Goal: Task Accomplishment & Management: Manage account settings

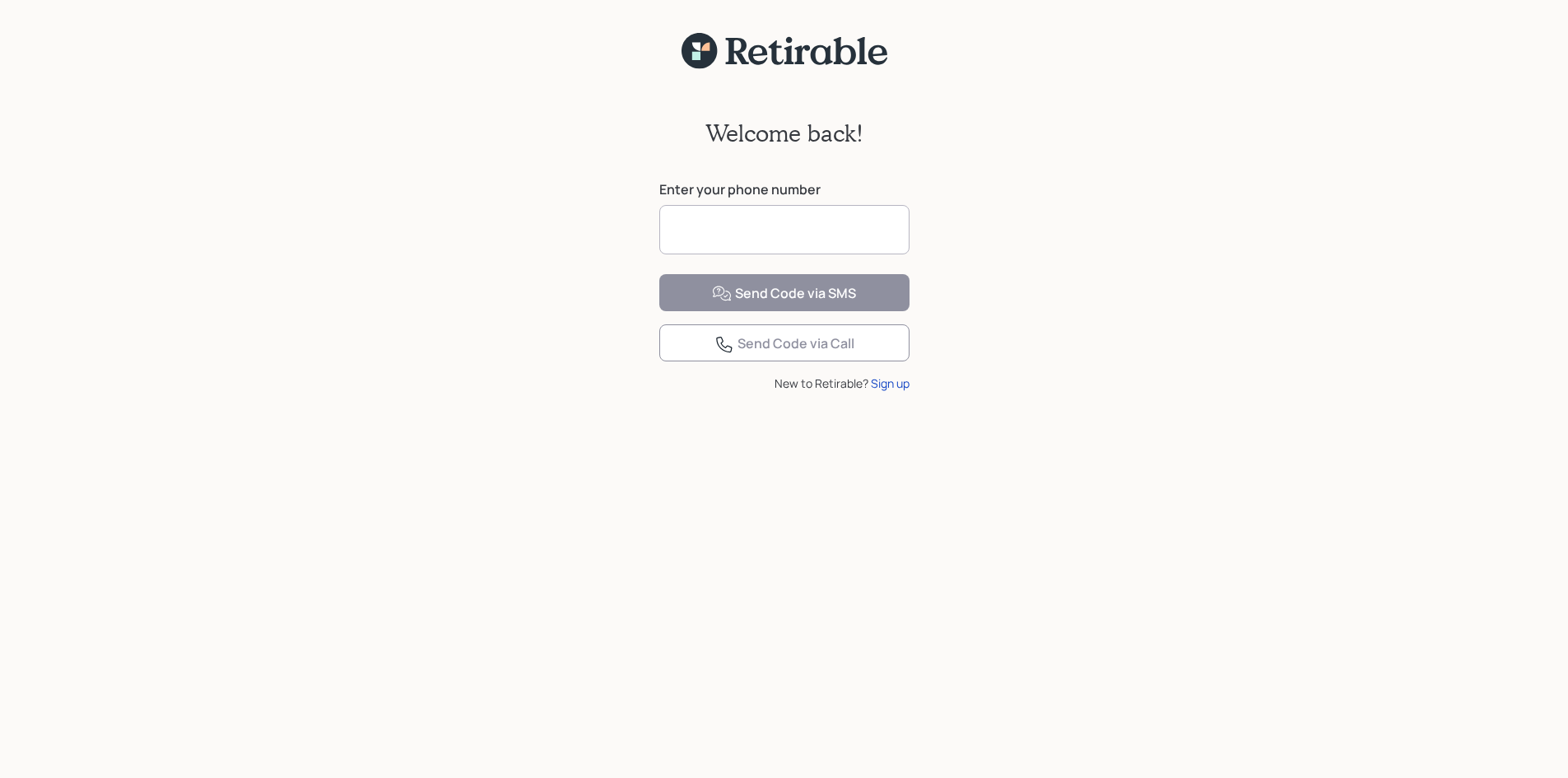
click at [712, 228] on input at bounding box center [784, 229] width 250 height 49
type input "**********"
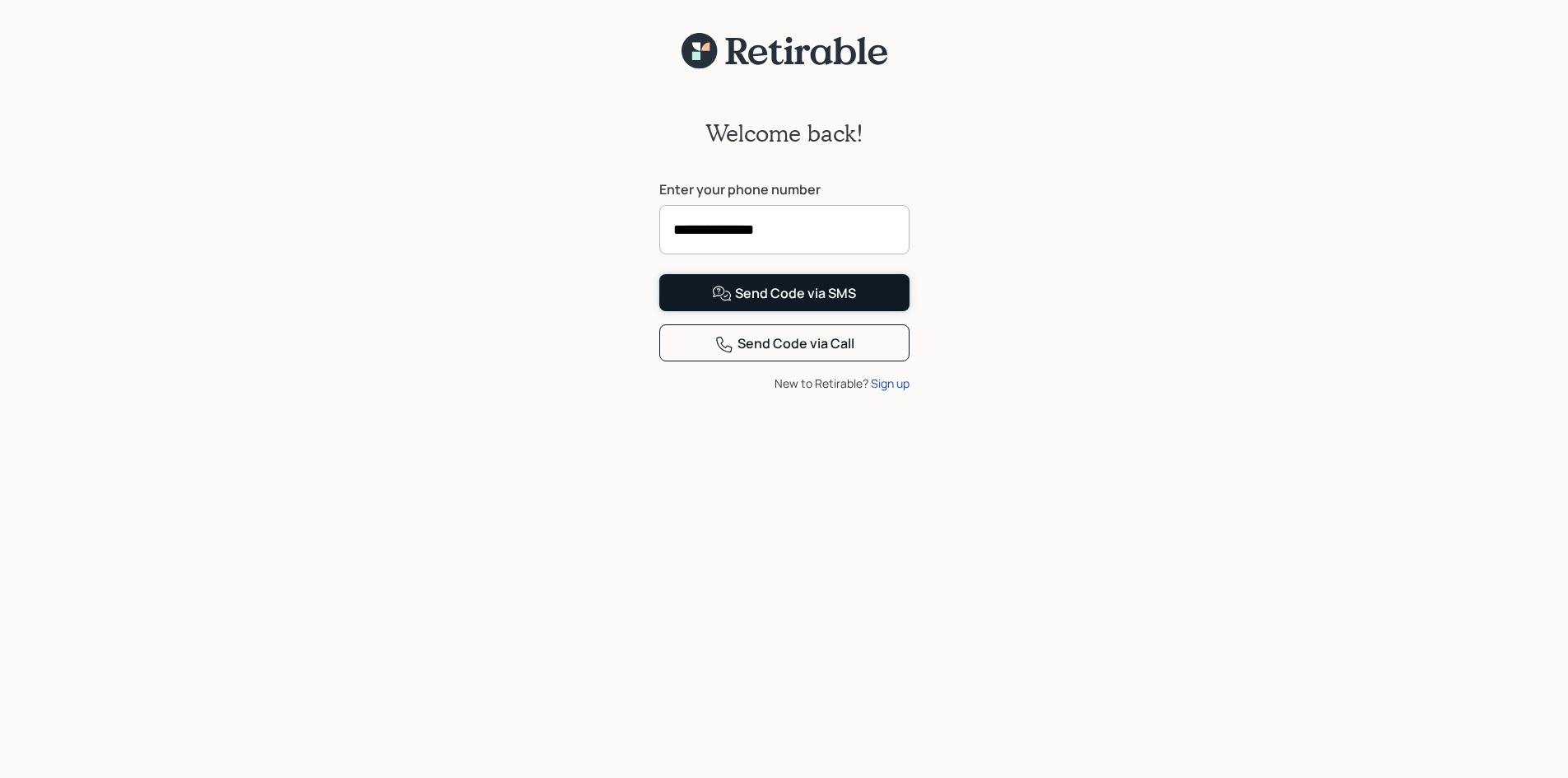
click at [778, 304] on div "Send Code via SMS" at bounding box center [784, 294] width 144 height 19
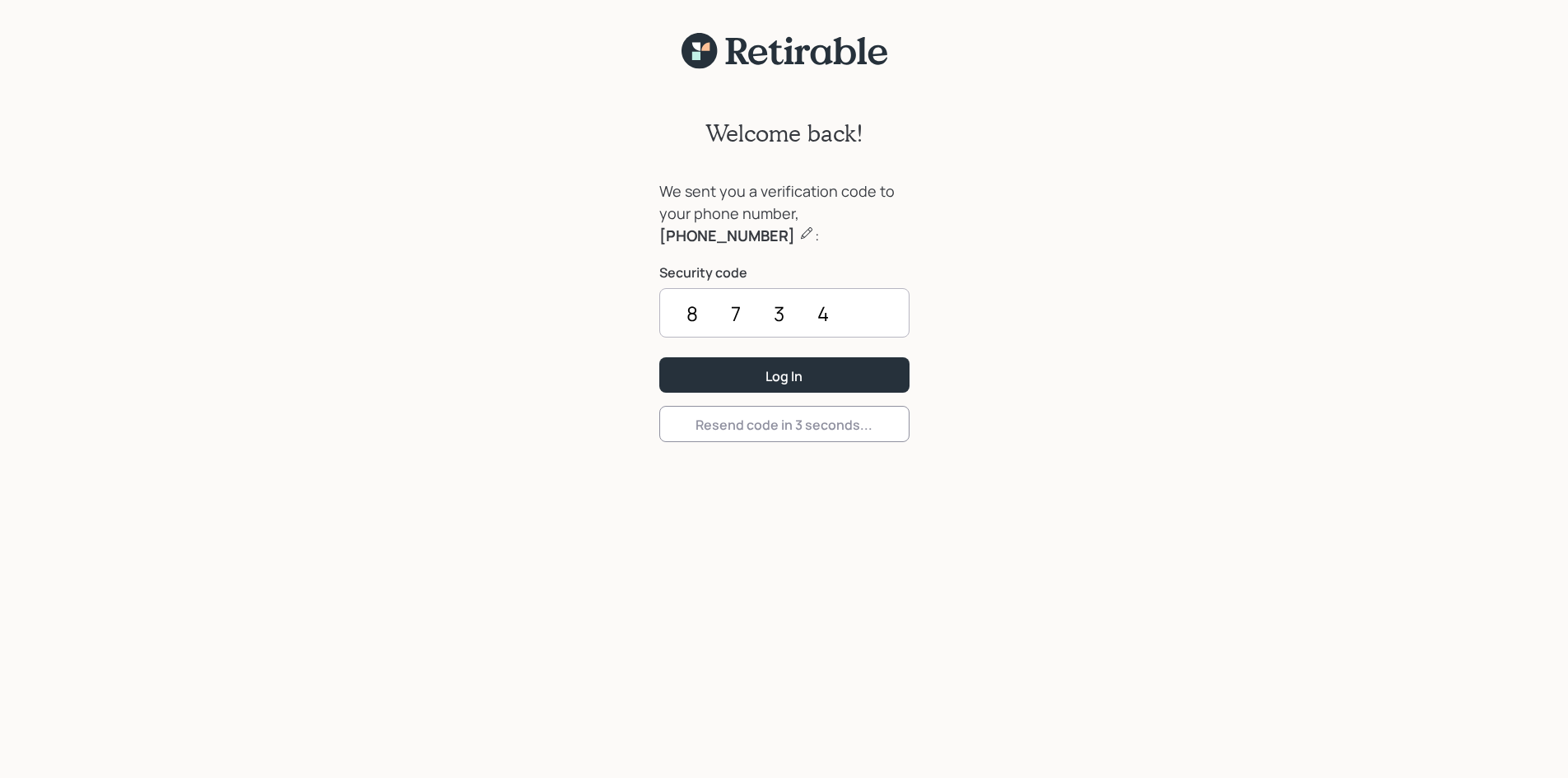
type input "8734"
click at [778, 368] on div "Log In" at bounding box center [784, 376] width 37 height 18
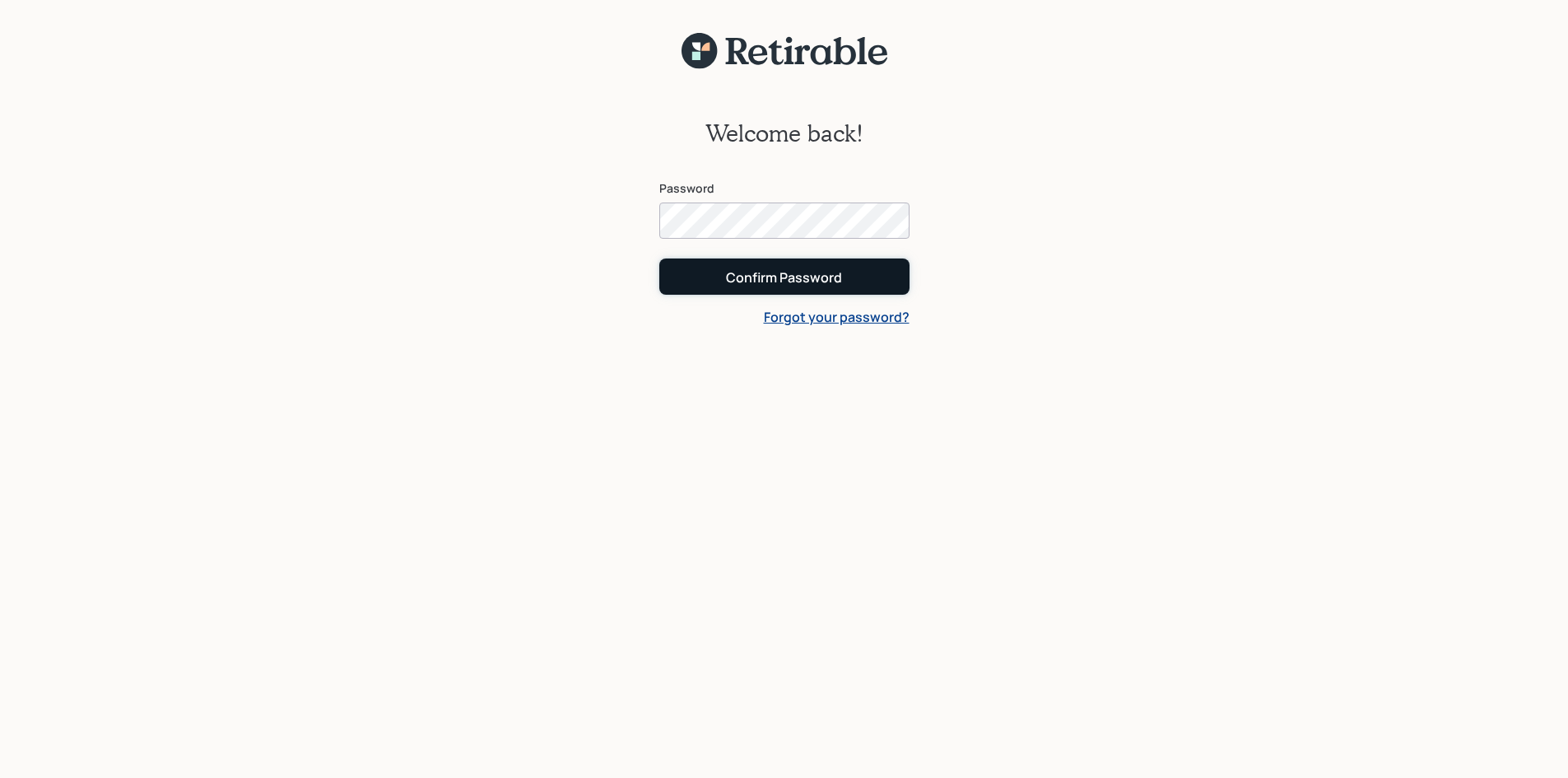
click at [767, 286] on div "Confirm Password" at bounding box center [784, 277] width 116 height 18
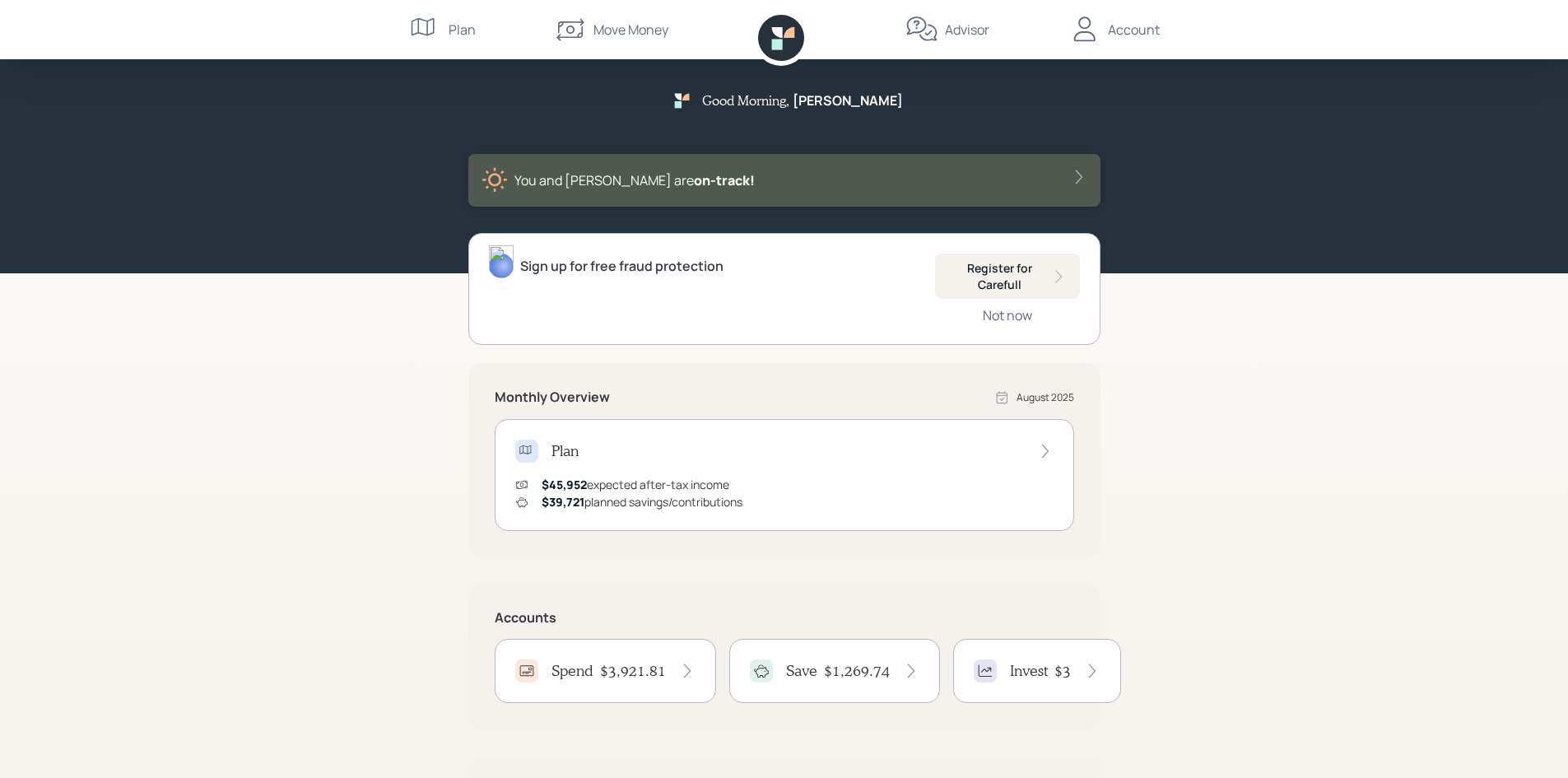
click at [1135, 36] on div "Account" at bounding box center [1133, 29] width 52 height 19
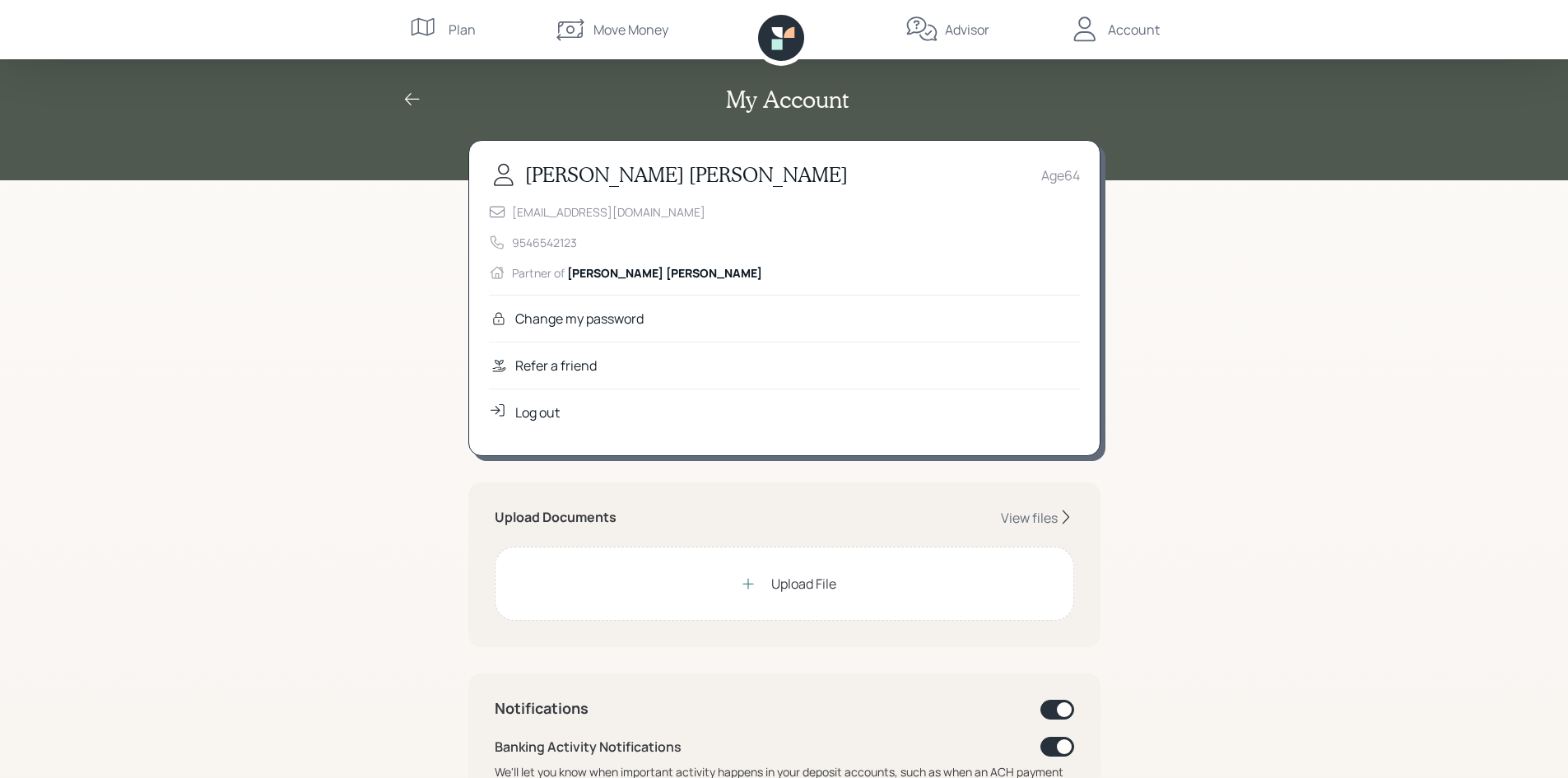
click at [630, 31] on div "Move Money" at bounding box center [630, 29] width 75 height 19
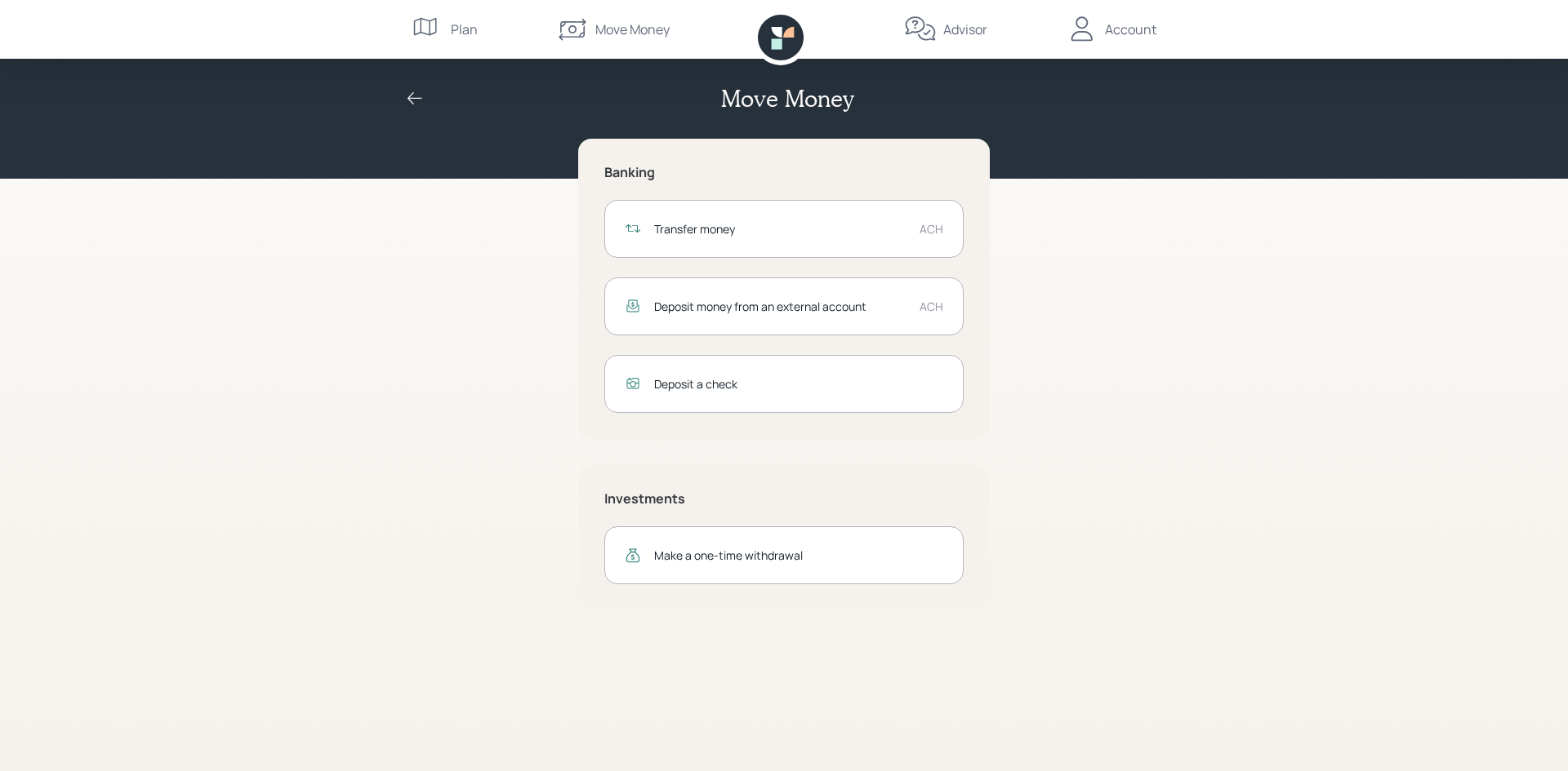
click at [731, 552] on div "Make a one-time withdrawal" at bounding box center [798, 555] width 289 height 17
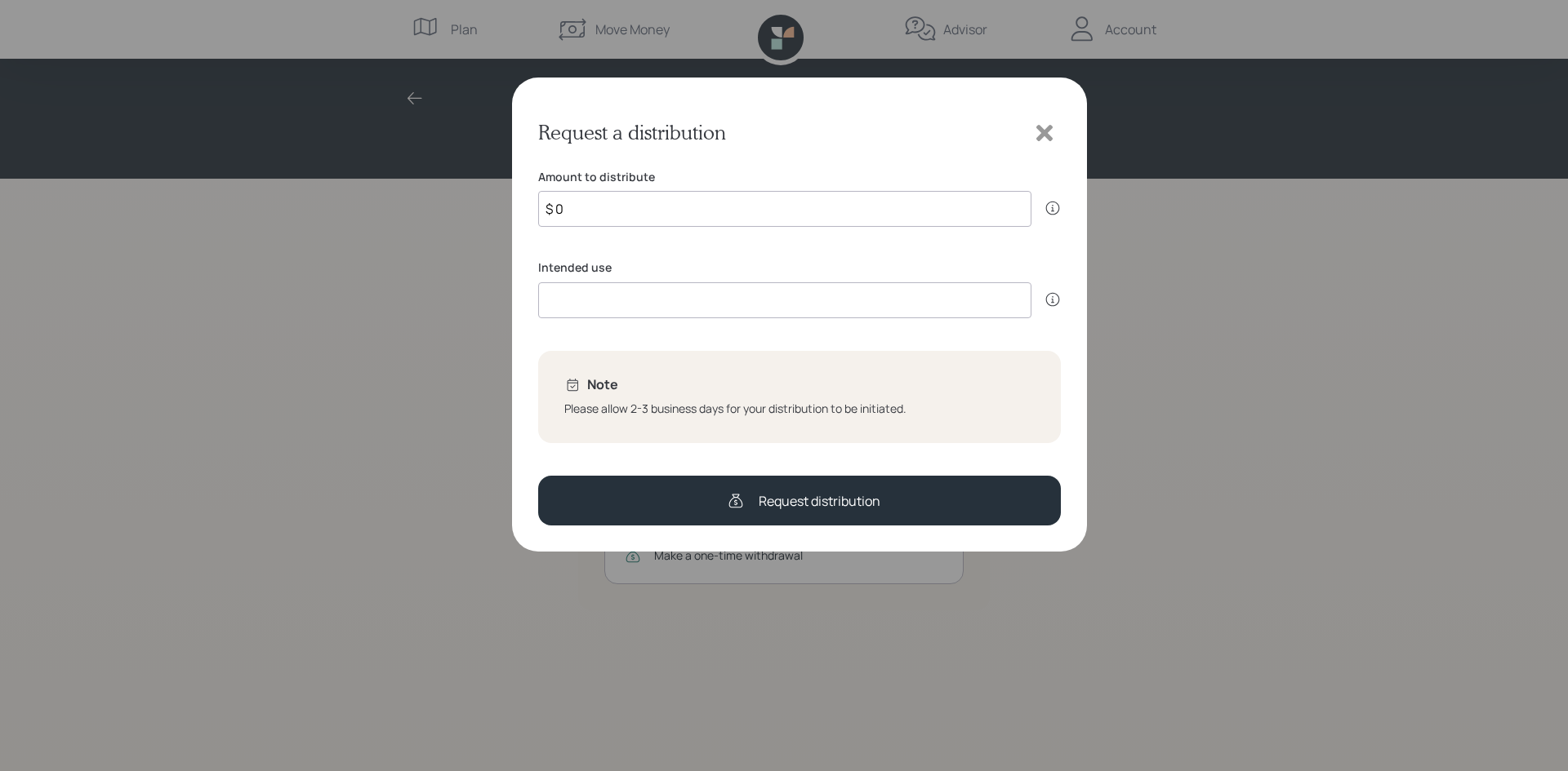
click at [1040, 133] on icon at bounding box center [1044, 133] width 24 height 24
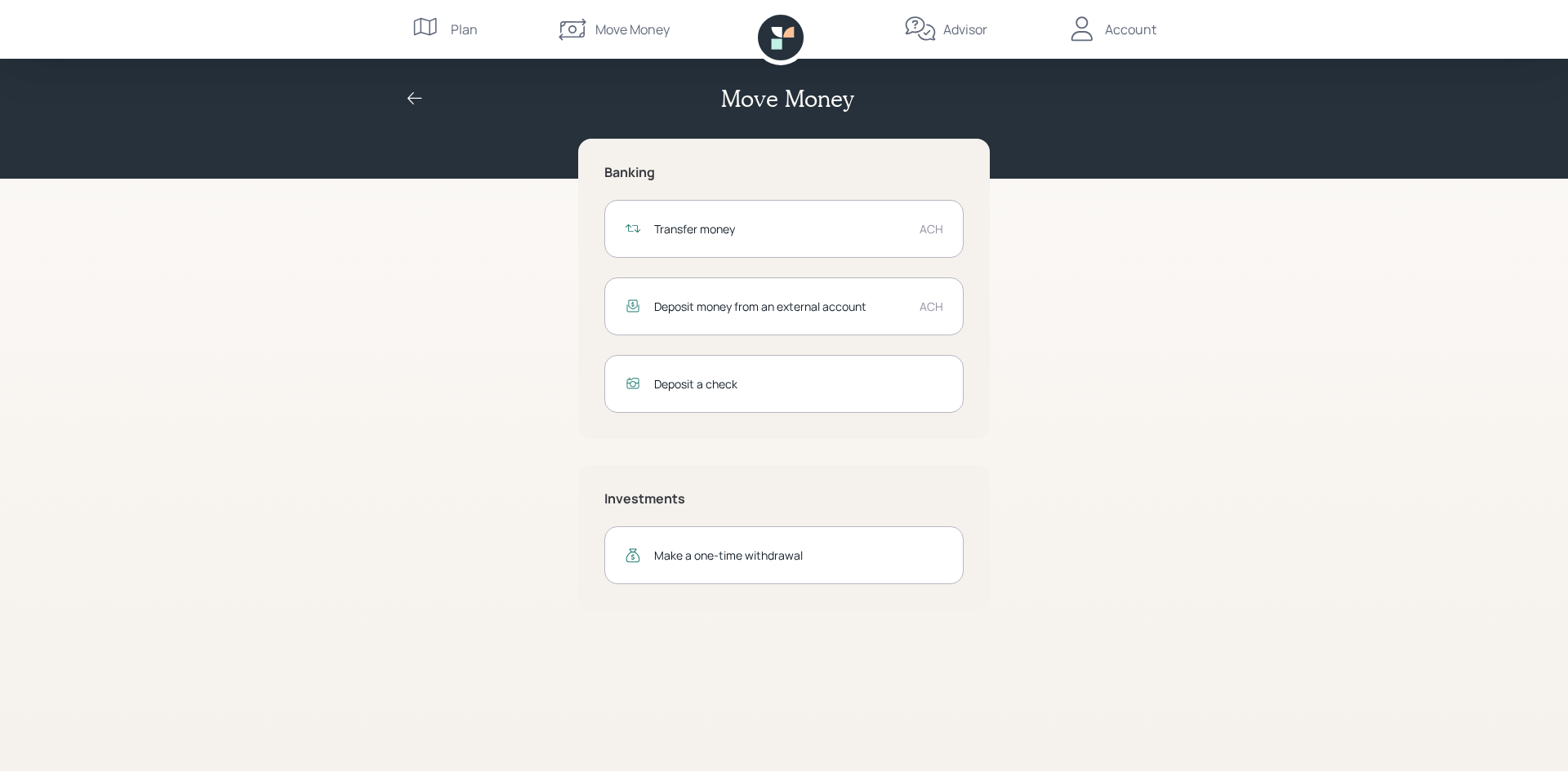
click at [431, 23] on icon at bounding box center [427, 29] width 33 height 33
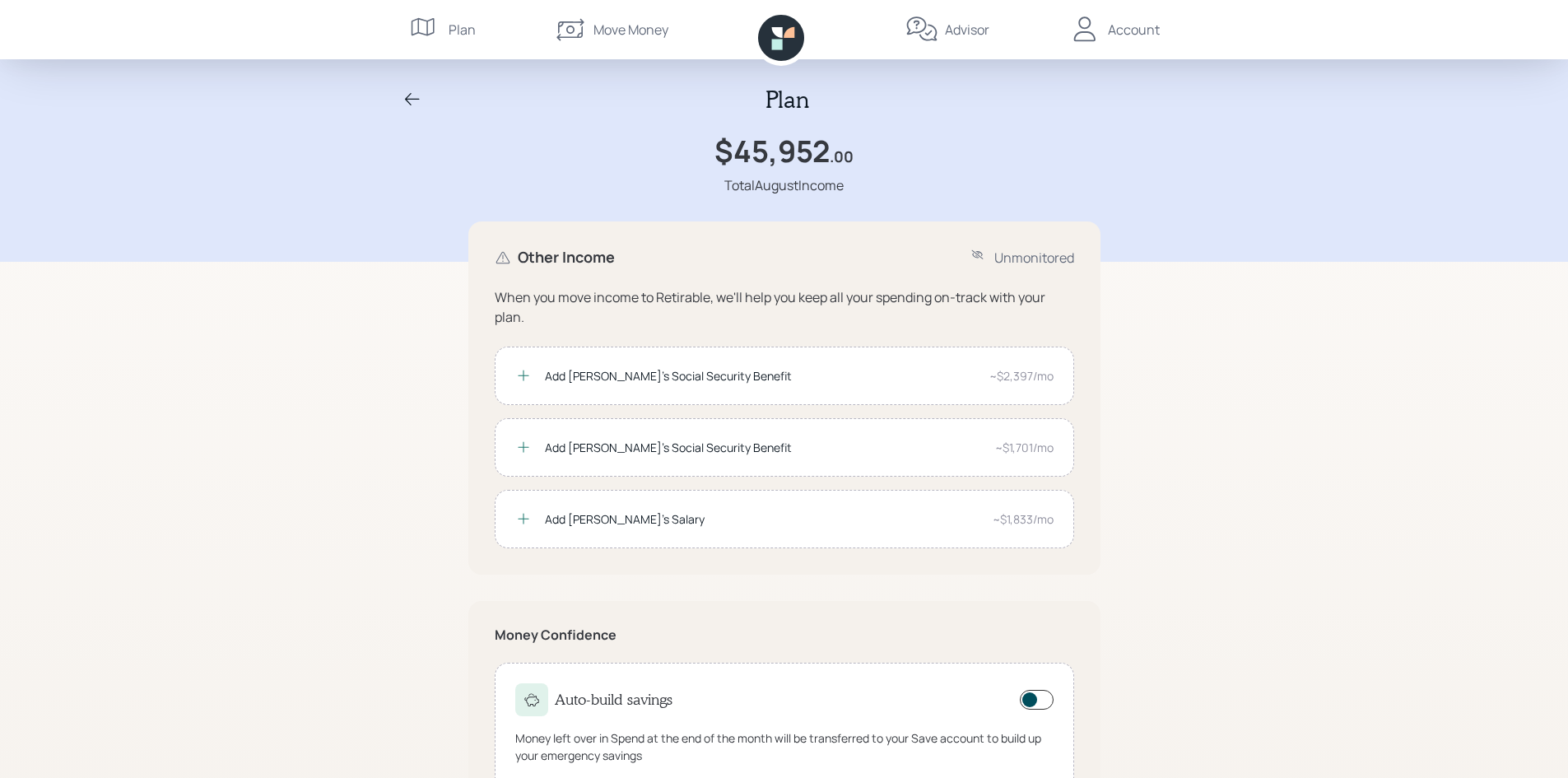
click at [410, 97] on icon at bounding box center [412, 99] width 19 height 19
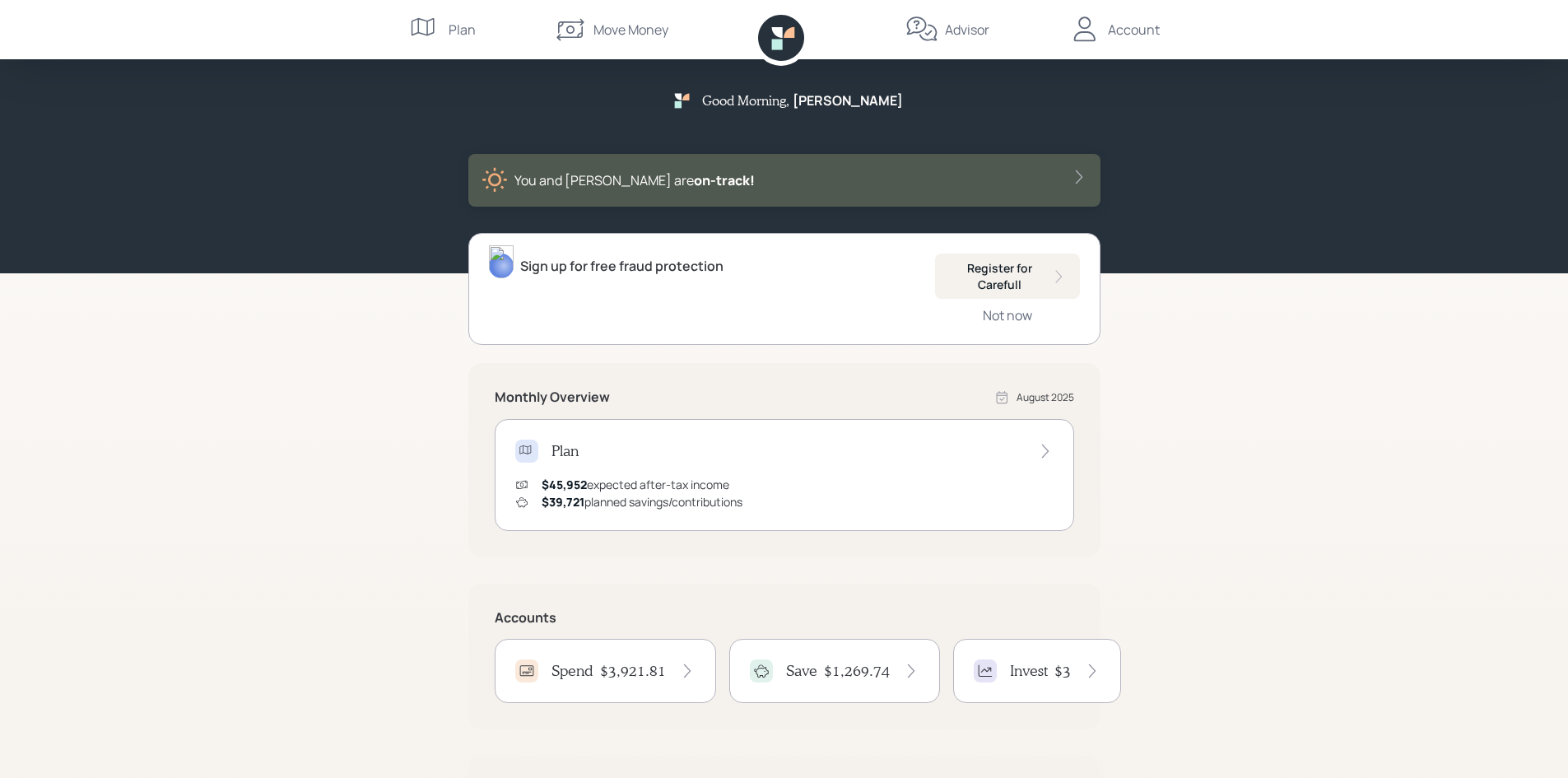
click at [620, 673] on h4 "$3,921.81" at bounding box center [633, 670] width 66 height 18
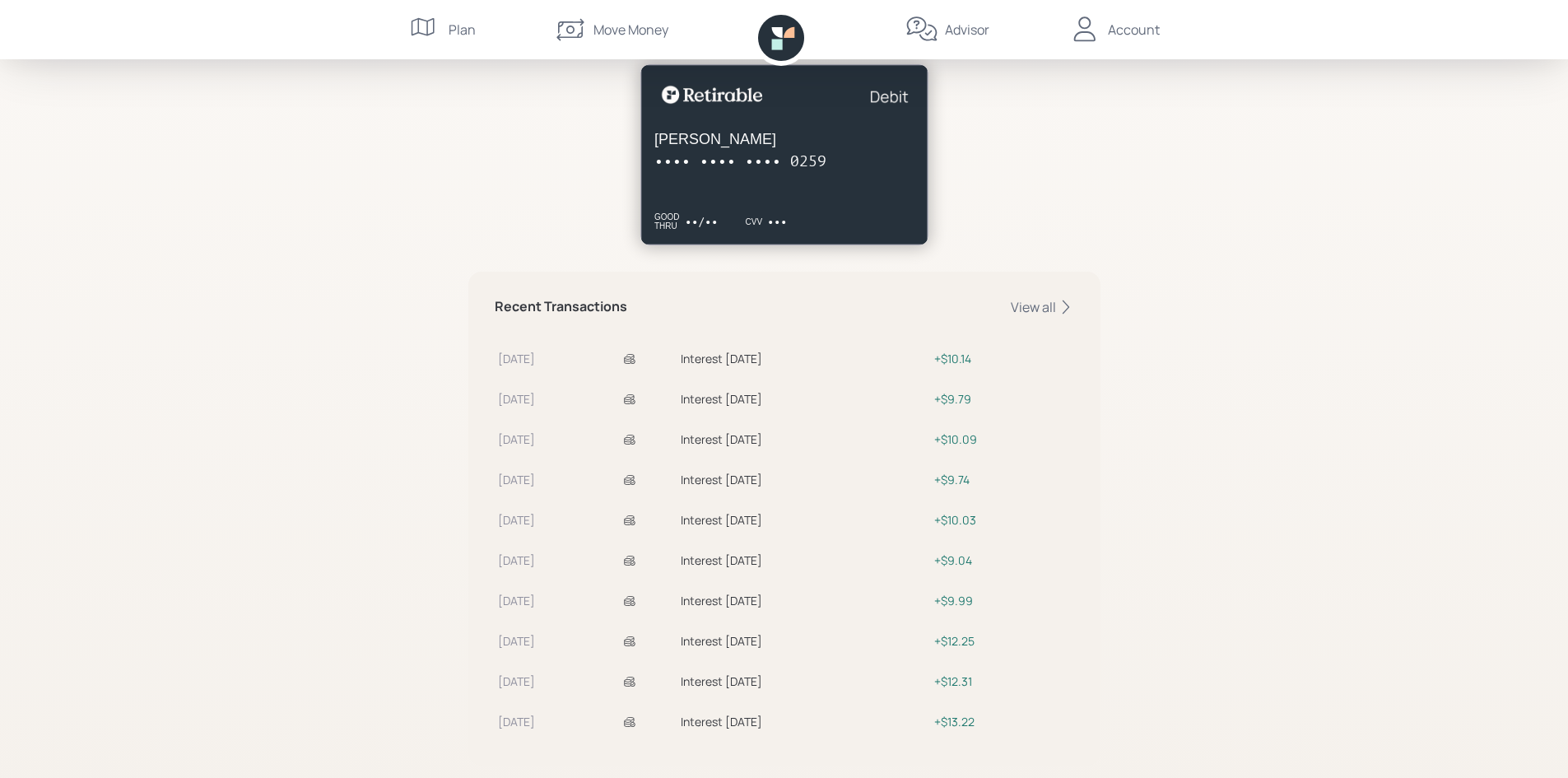
scroll to position [337, 0]
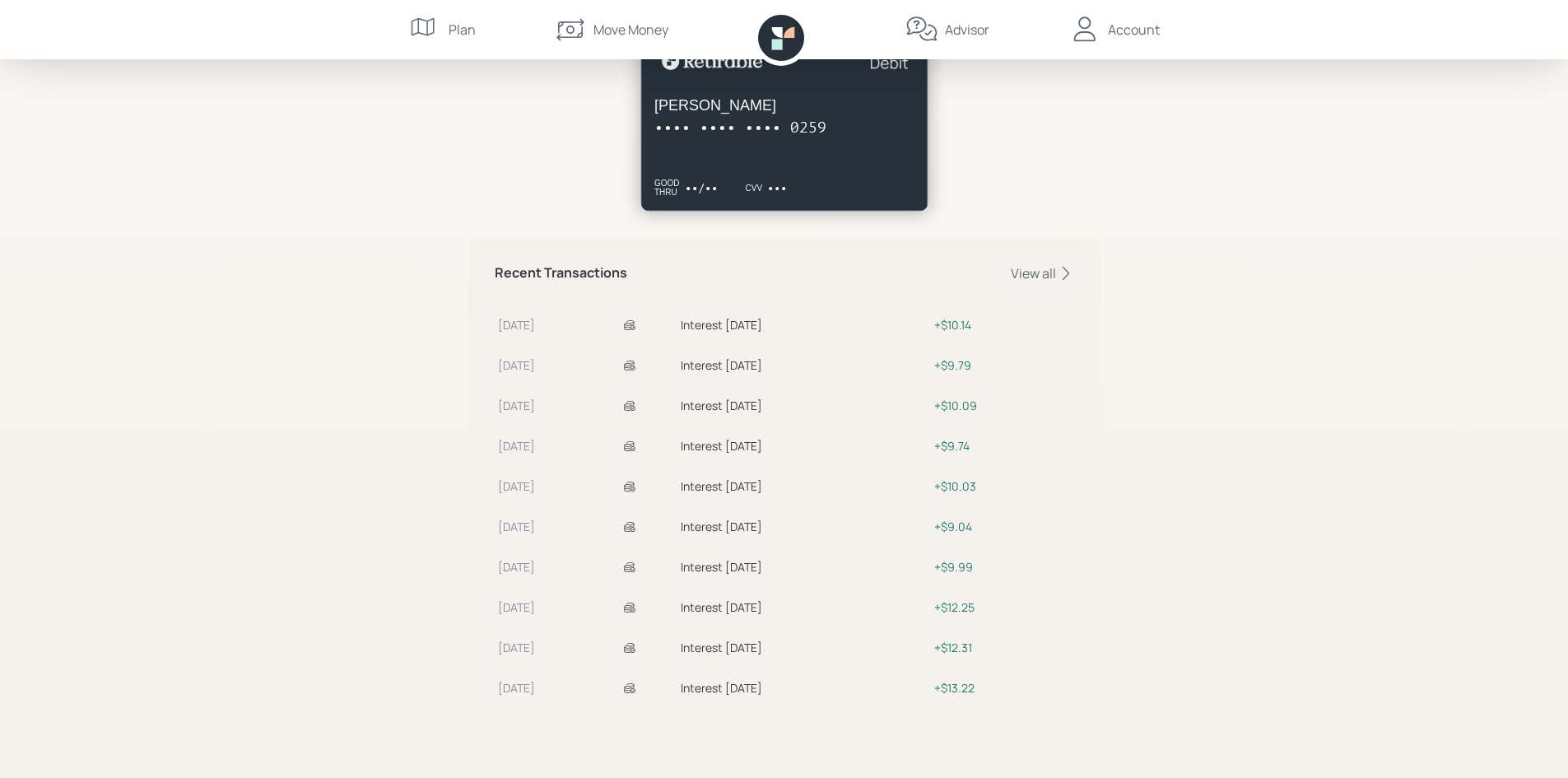
click at [886, 636] on td "Interest [DATE]" at bounding box center [805, 645] width 255 height 41
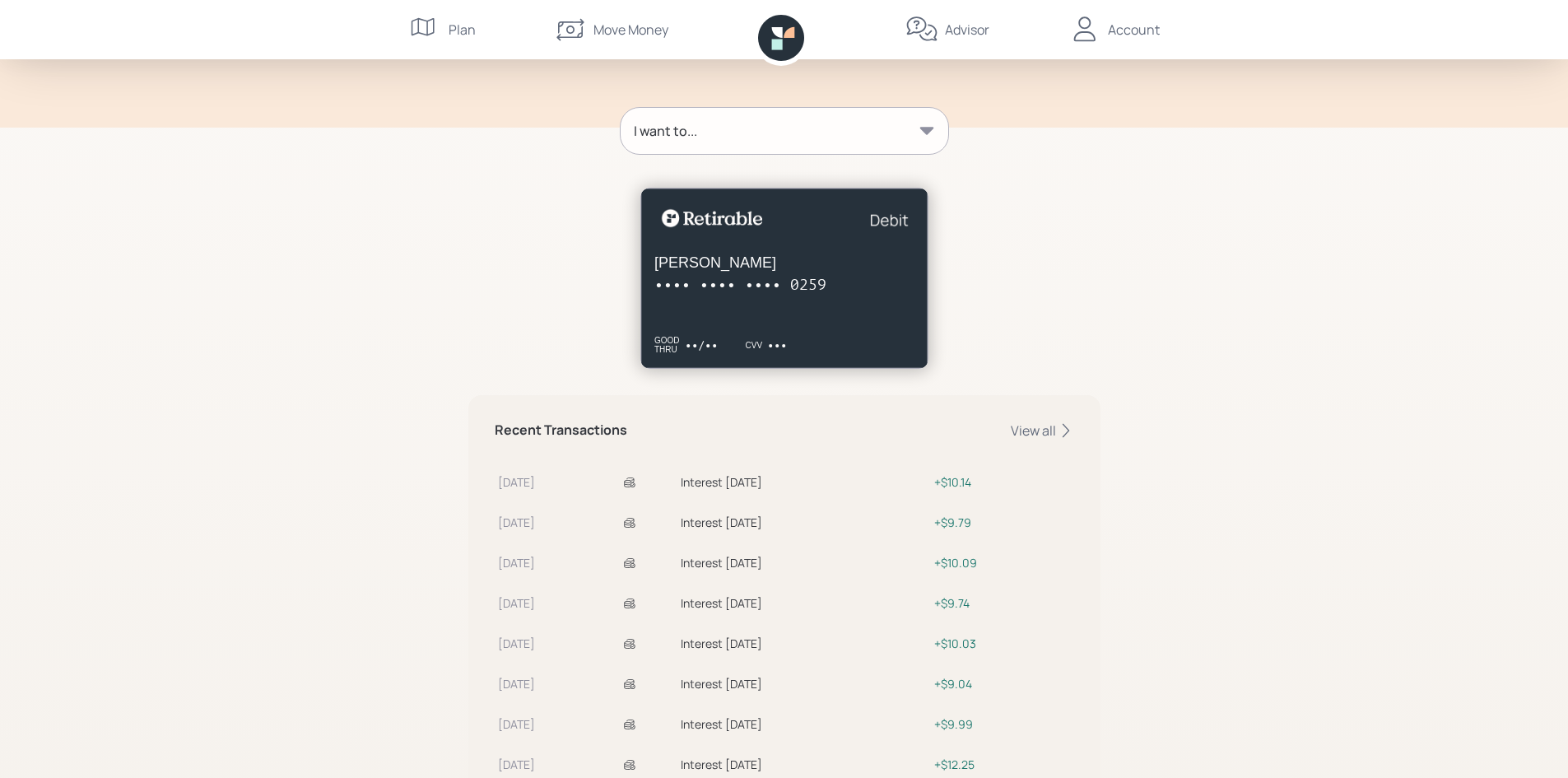
scroll to position [179, 0]
click at [1025, 433] on div "View all" at bounding box center [1043, 431] width 63 height 18
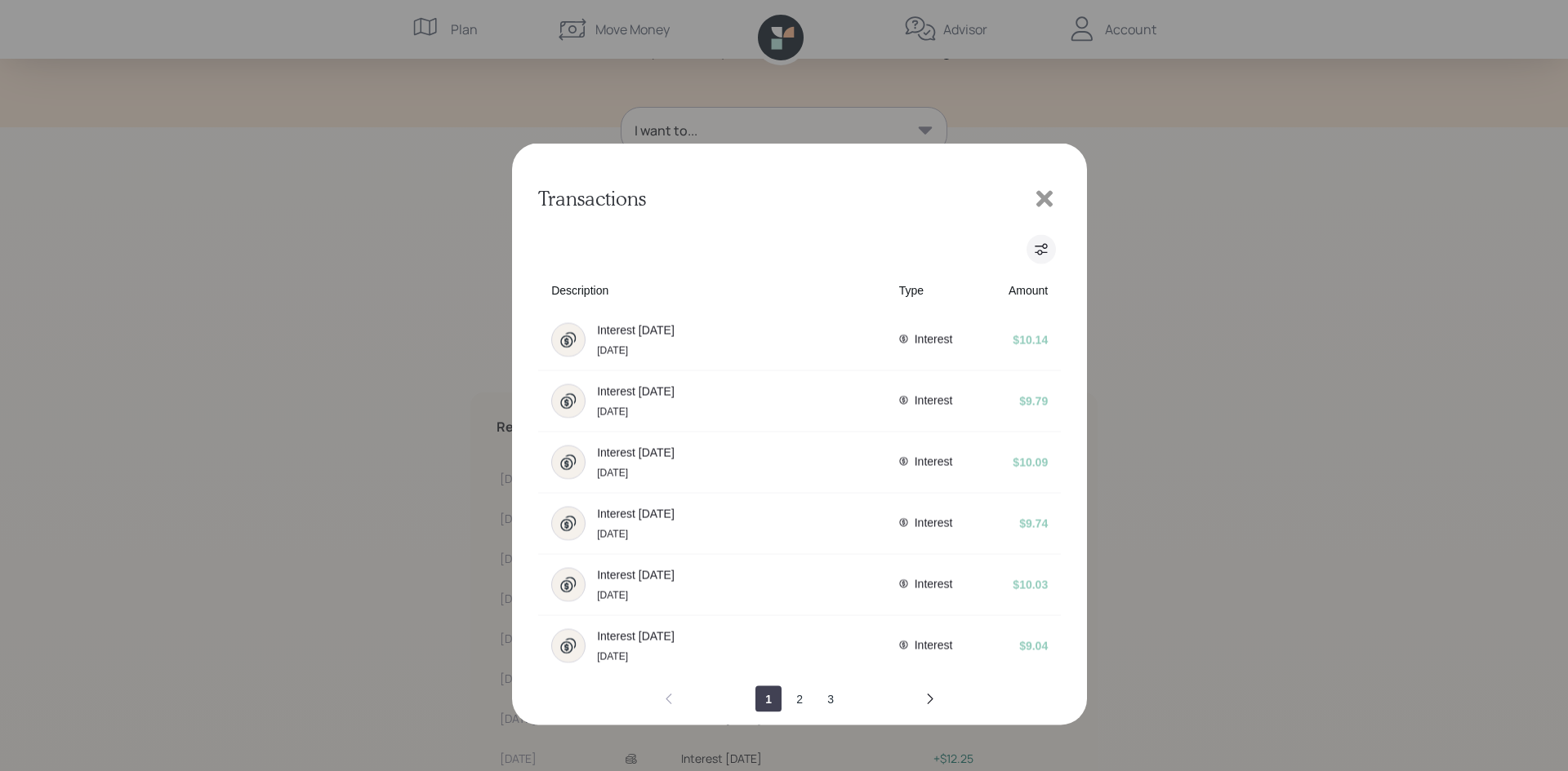
click at [1034, 180] on button "filters" at bounding box center [1041, 183] width 29 height 29
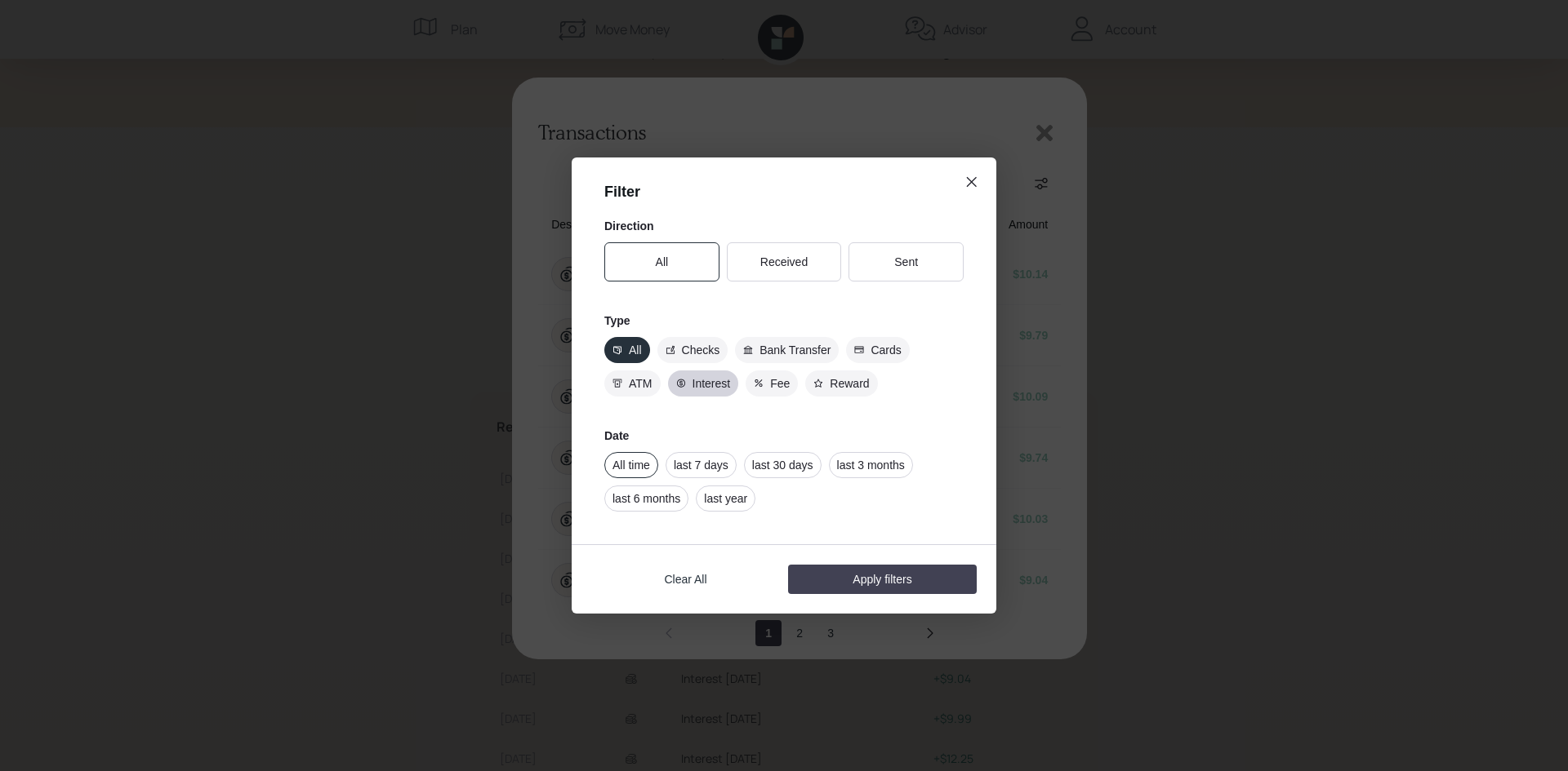
click at [699, 390] on span "Interest" at bounding box center [712, 383] width 39 height 13
click at [676, 383] on input "Interest" at bounding box center [676, 383] width 0 height 0
click at [713, 490] on label "last year" at bounding box center [725, 498] width 60 height 26
click at [704, 498] on input "last year" at bounding box center [704, 498] width 0 height 0
click at [865, 570] on button "Apply filters" at bounding box center [882, 579] width 189 height 29
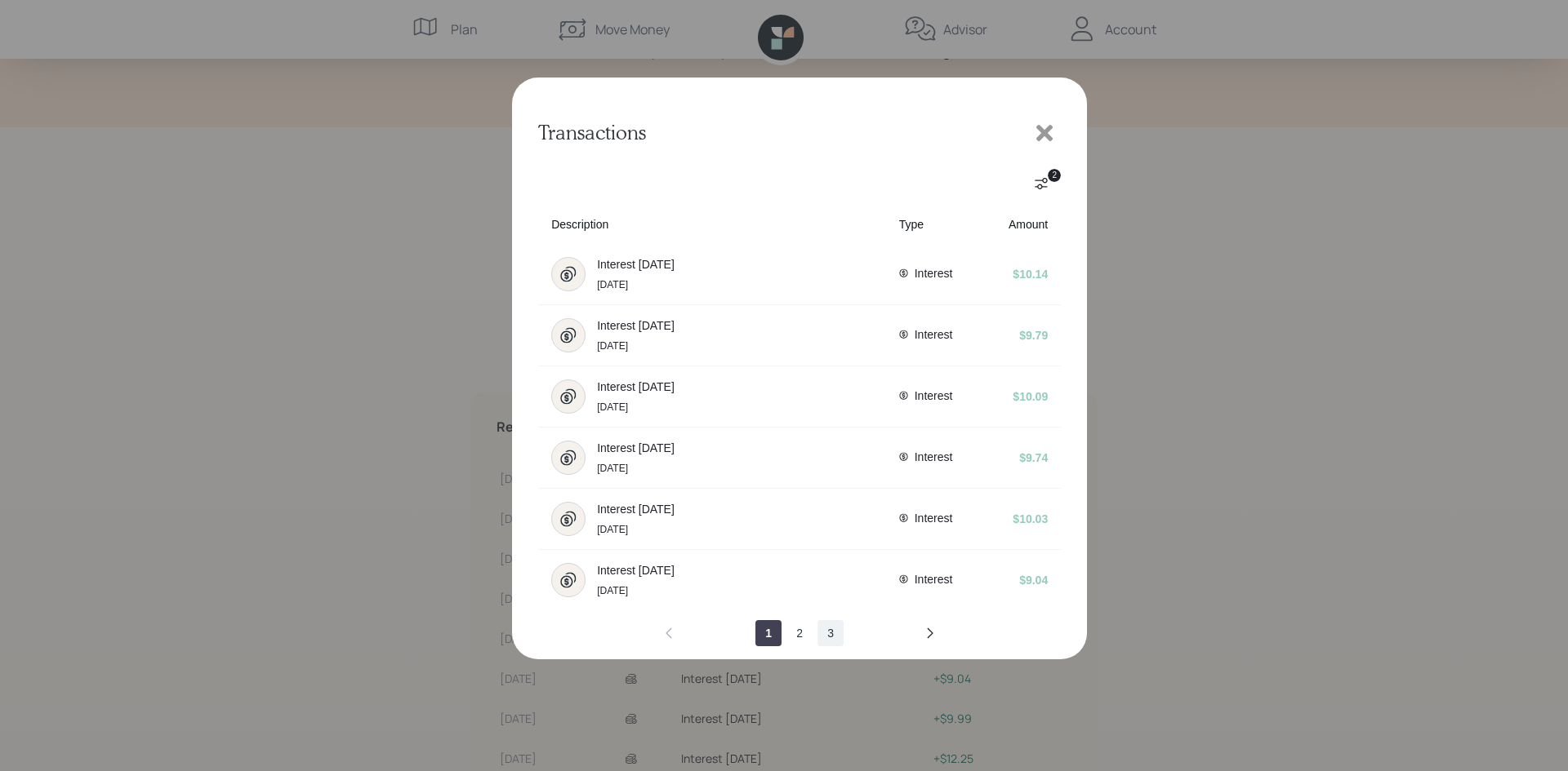
click at [833, 636] on button "3" at bounding box center [830, 633] width 26 height 26
click at [1040, 187] on icon "filters" at bounding box center [1041, 183] width 13 height 19
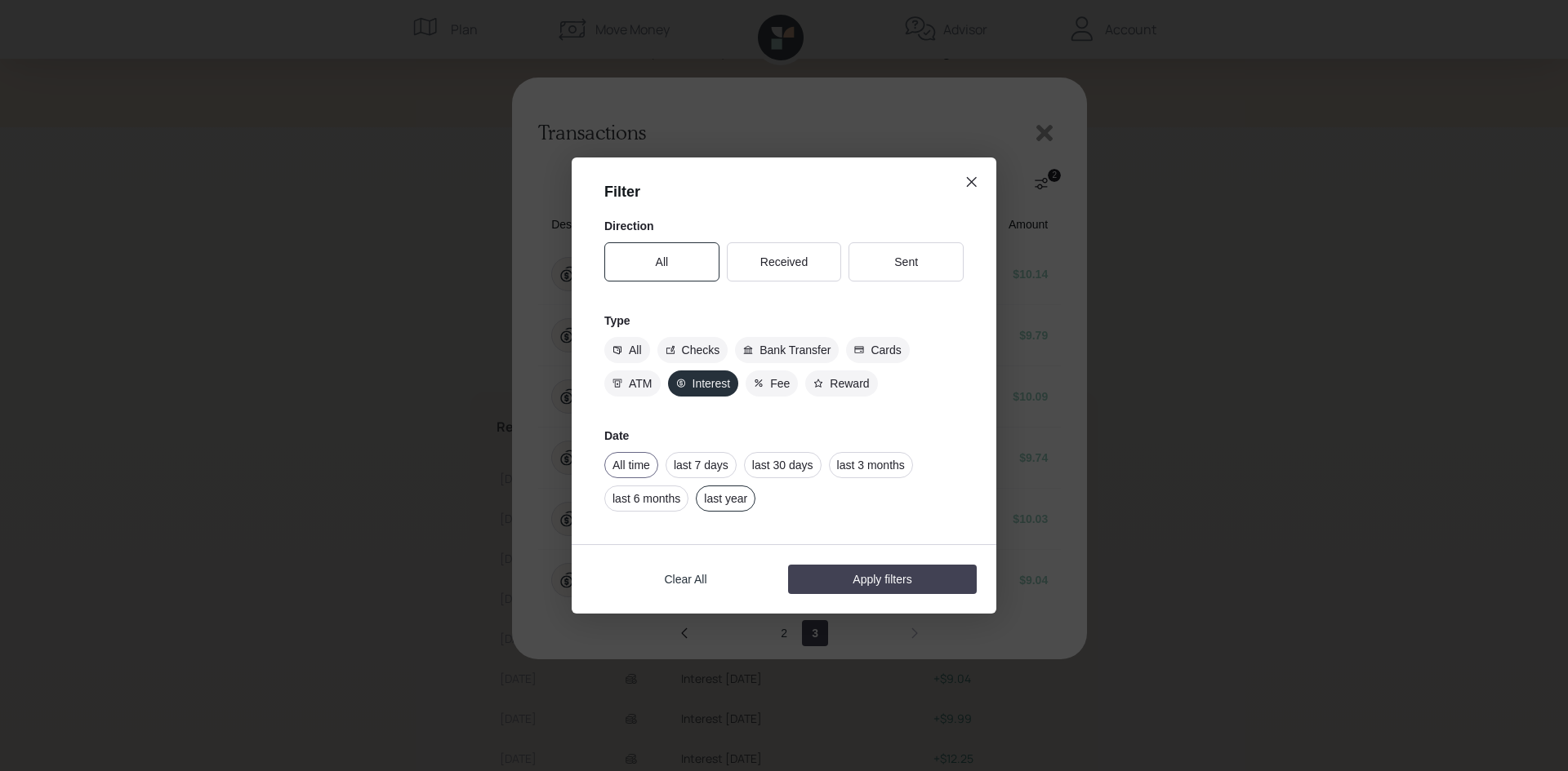
click at [616, 461] on label "All time" at bounding box center [631, 465] width 54 height 26
click at [613, 465] on input "All time" at bounding box center [613, 465] width 0 height 0
click at [875, 570] on button "Apply filters" at bounding box center [882, 579] width 189 height 29
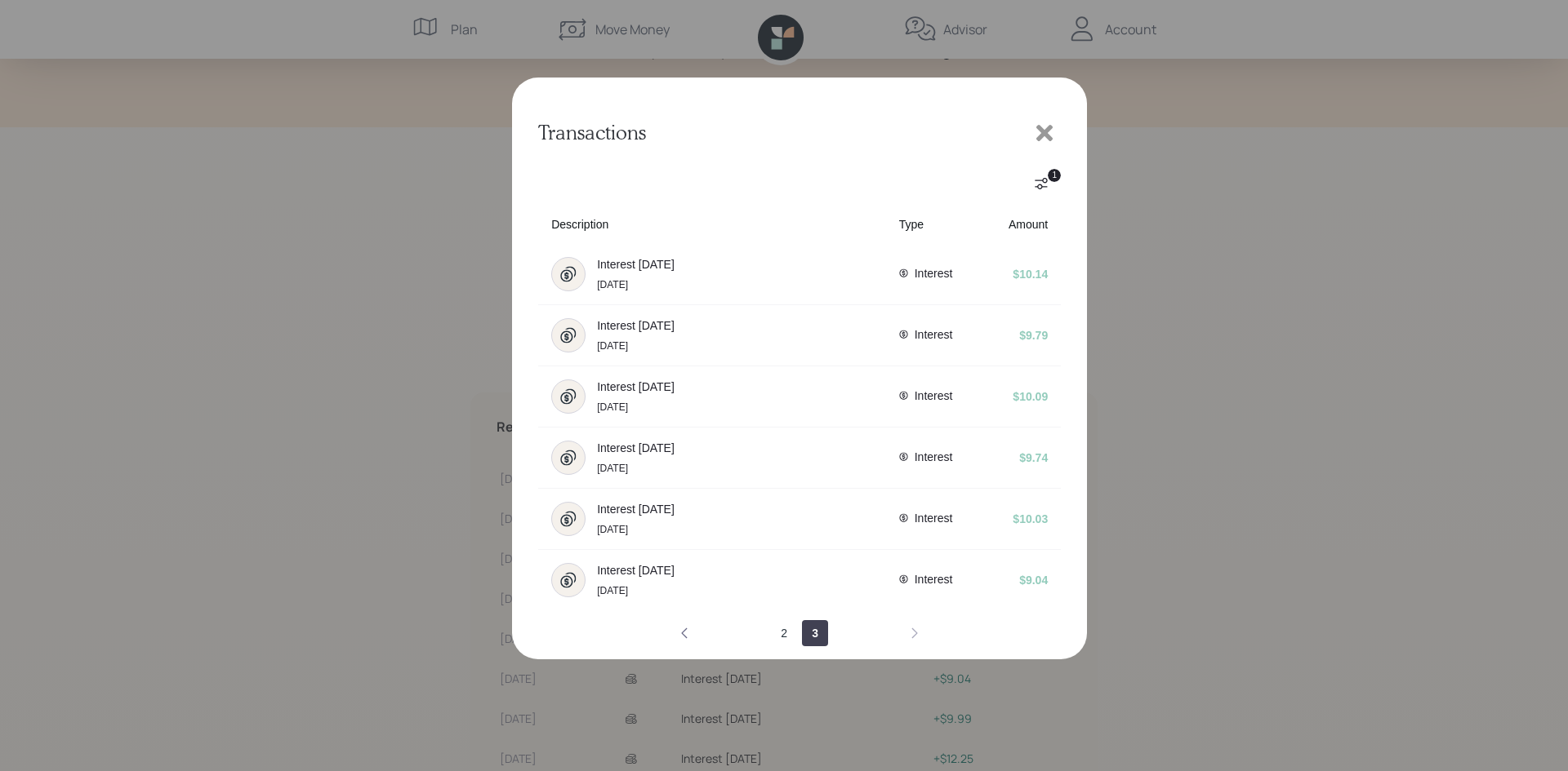
click at [682, 632] on icon "previous page" at bounding box center [684, 633] width 6 height 11
click at [1041, 132] on icon at bounding box center [1043, 133] width 16 height 16
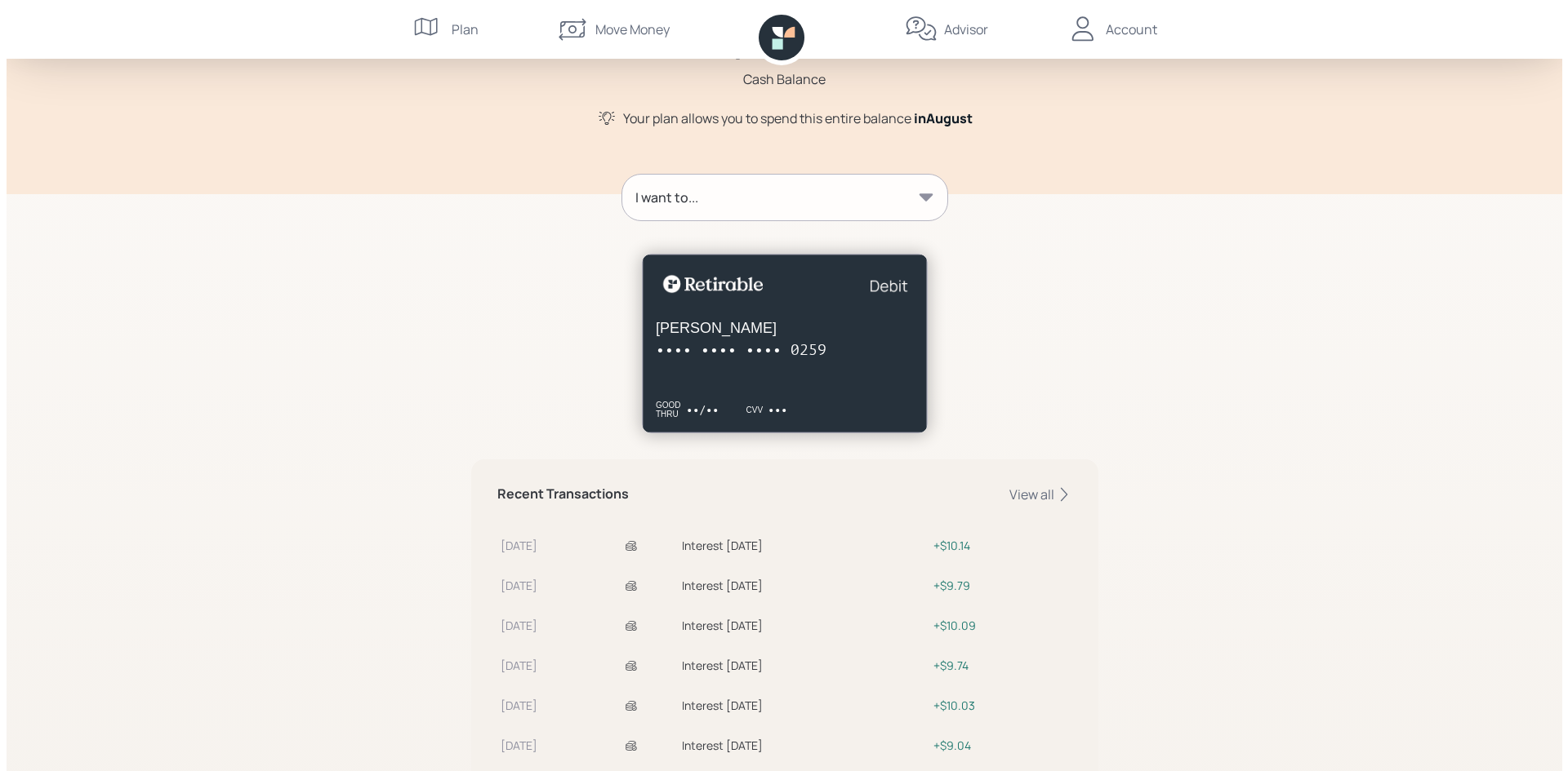
scroll to position [109, 0]
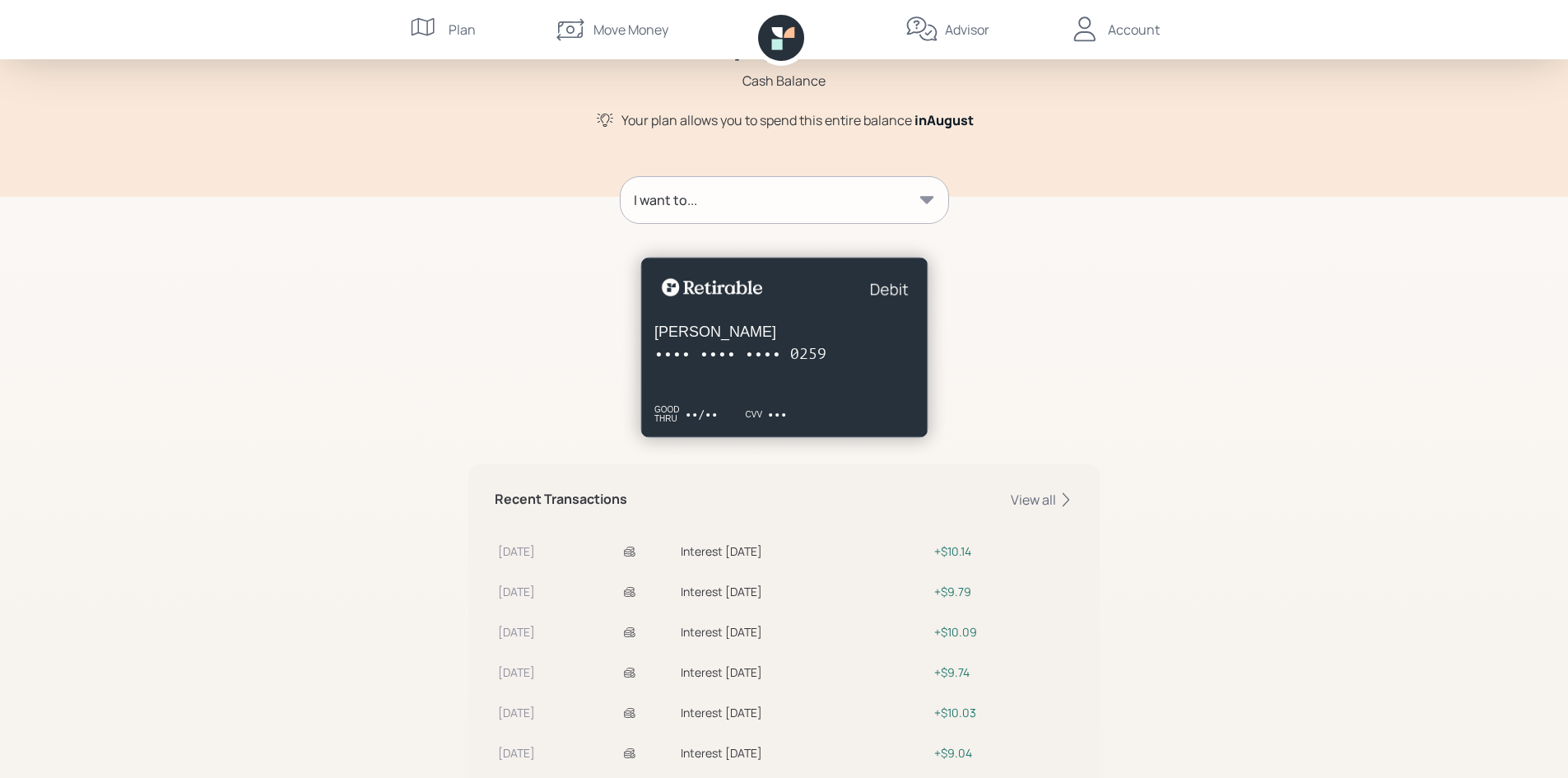
click at [870, 185] on div "I want to..." at bounding box center [784, 200] width 327 height 46
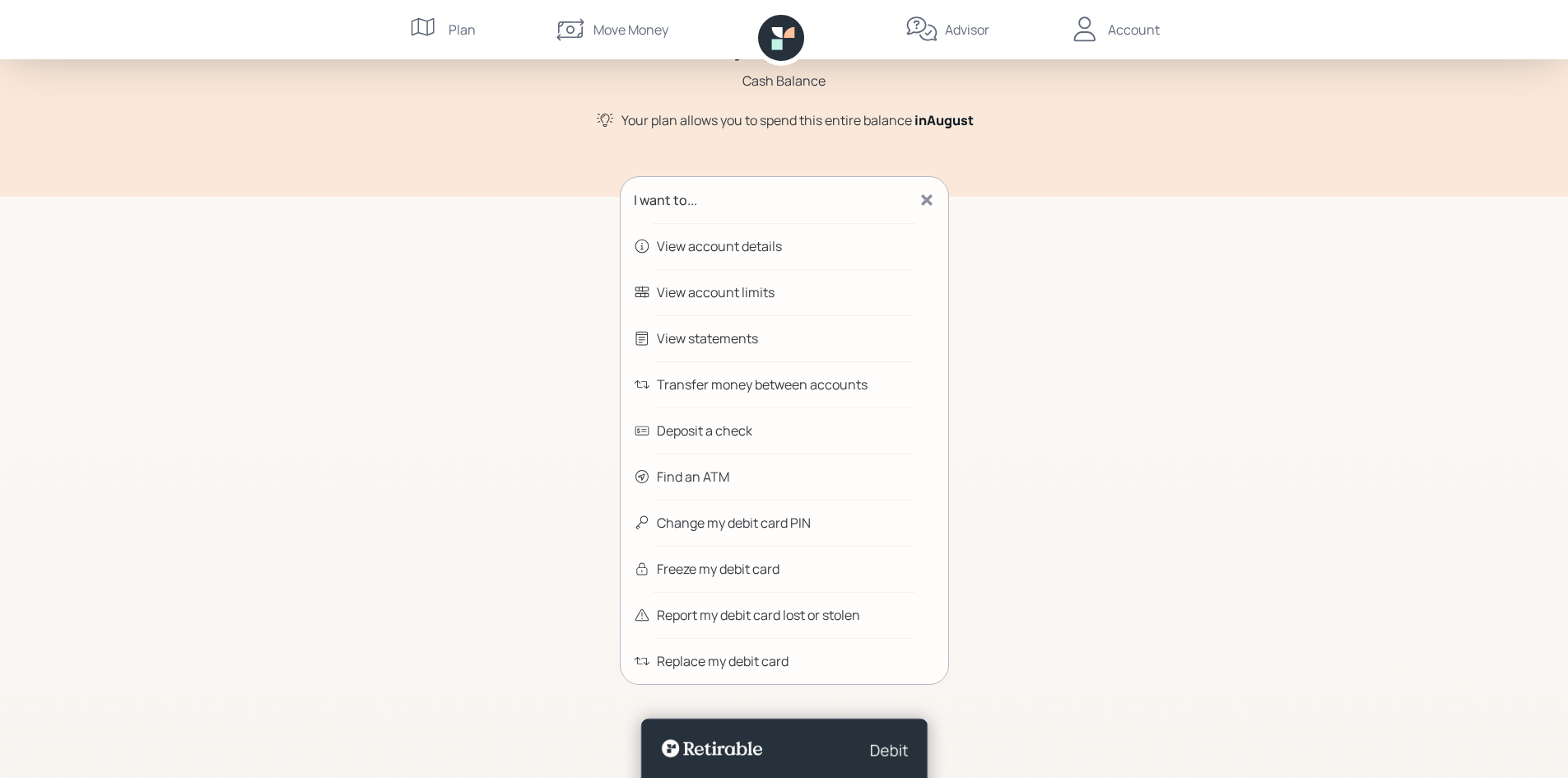
click at [702, 328] on div "View statements" at bounding box center [784, 339] width 327 height 46
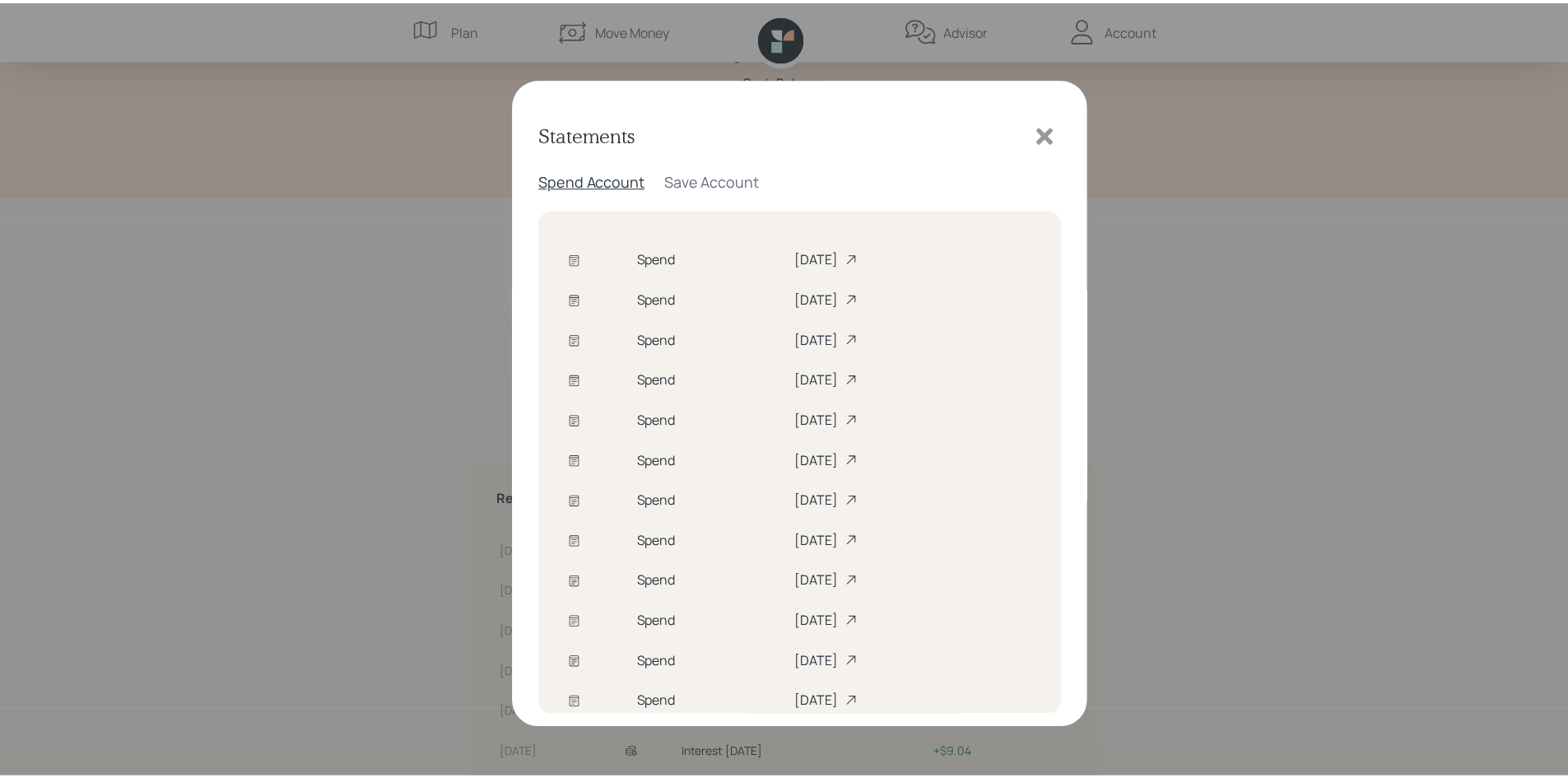
scroll to position [31, 0]
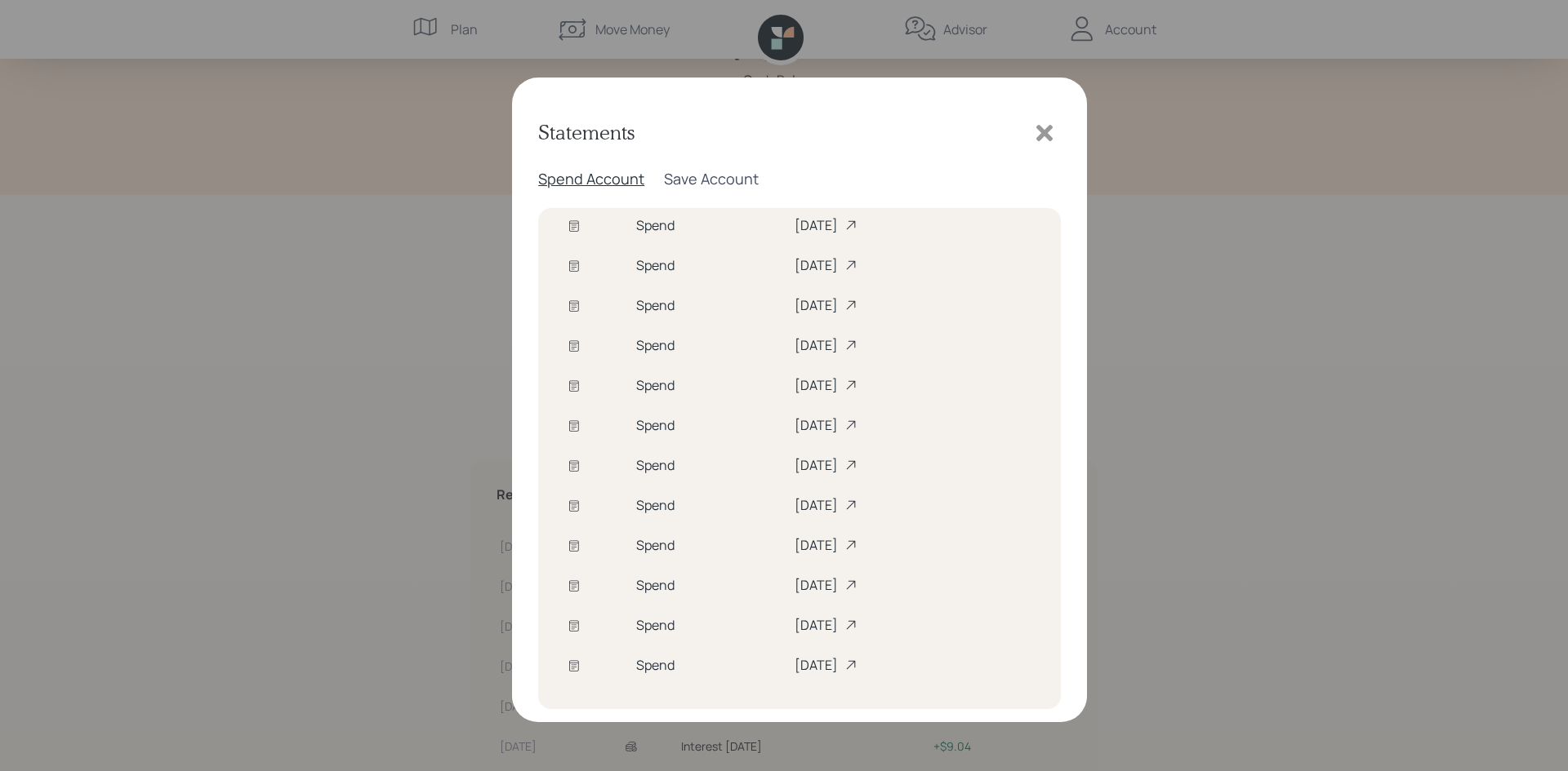
click at [719, 180] on div "Save Account" at bounding box center [711, 178] width 95 height 19
click at [776, 591] on div "[DATE]" at bounding box center [903, 585] width 254 height 18
click at [1039, 138] on icon at bounding box center [1043, 133] width 16 height 16
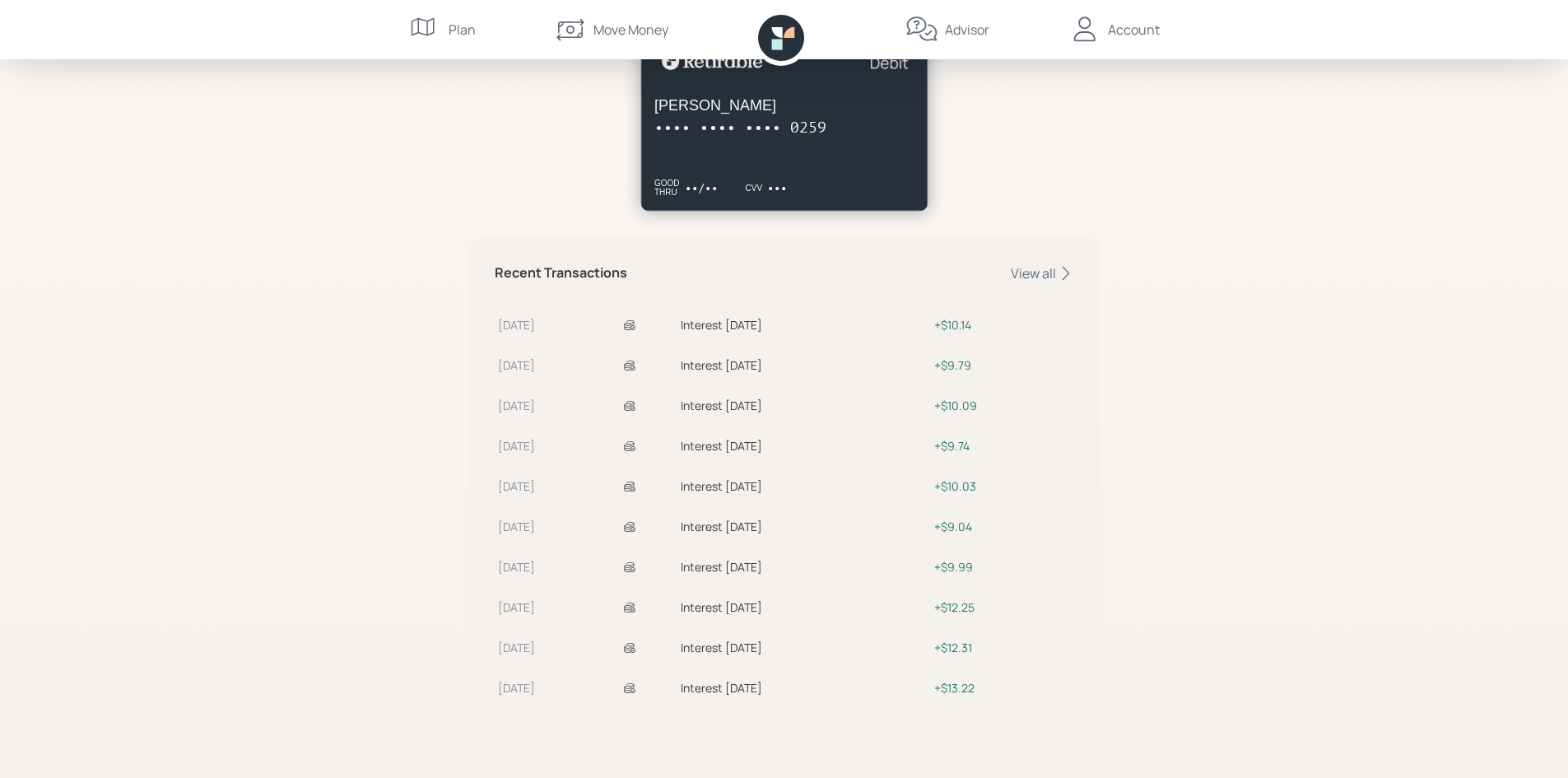
scroll to position [0, 0]
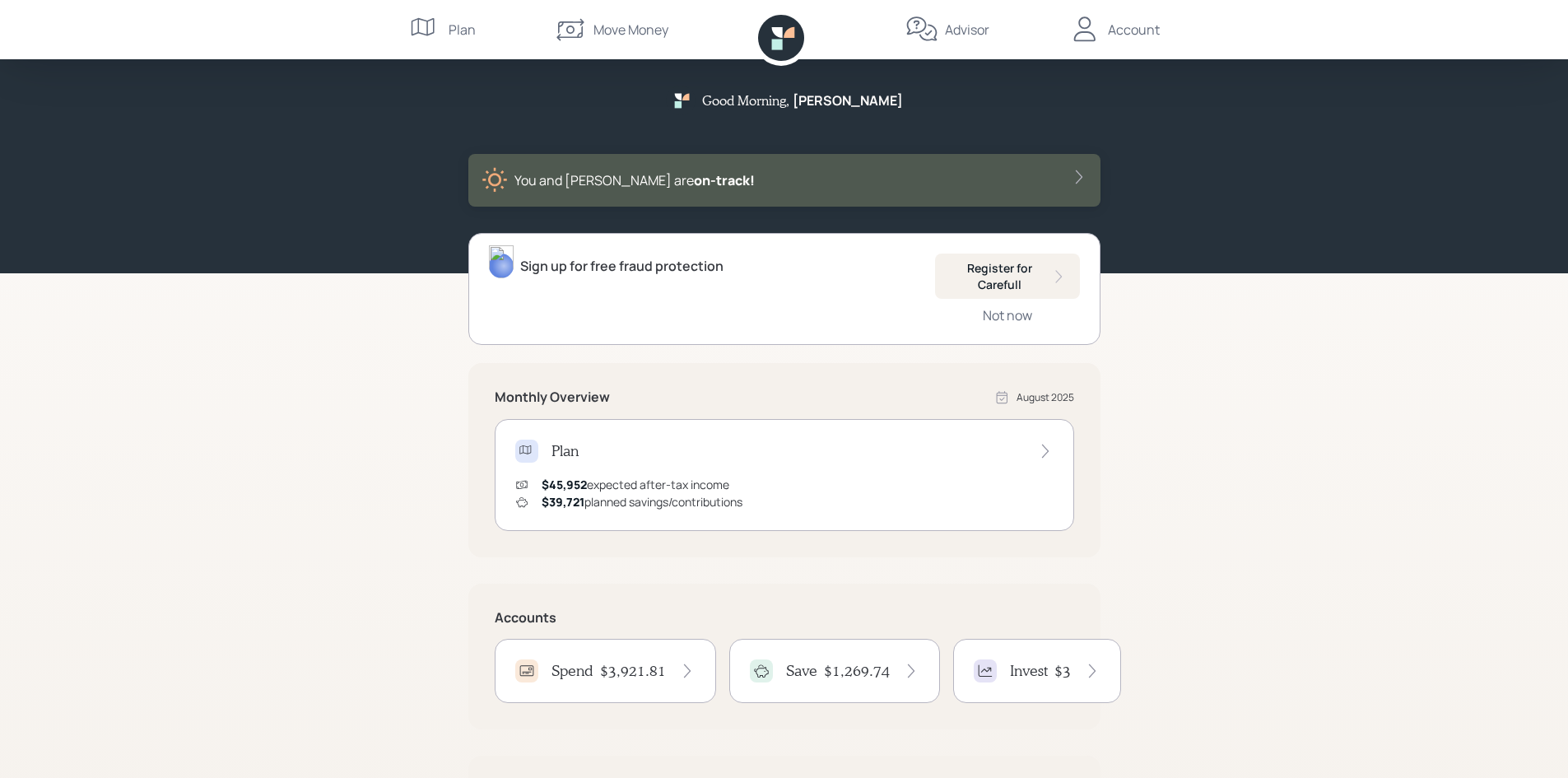
click at [651, 655] on div "Spend $3,921.81" at bounding box center [606, 671] width 222 height 64
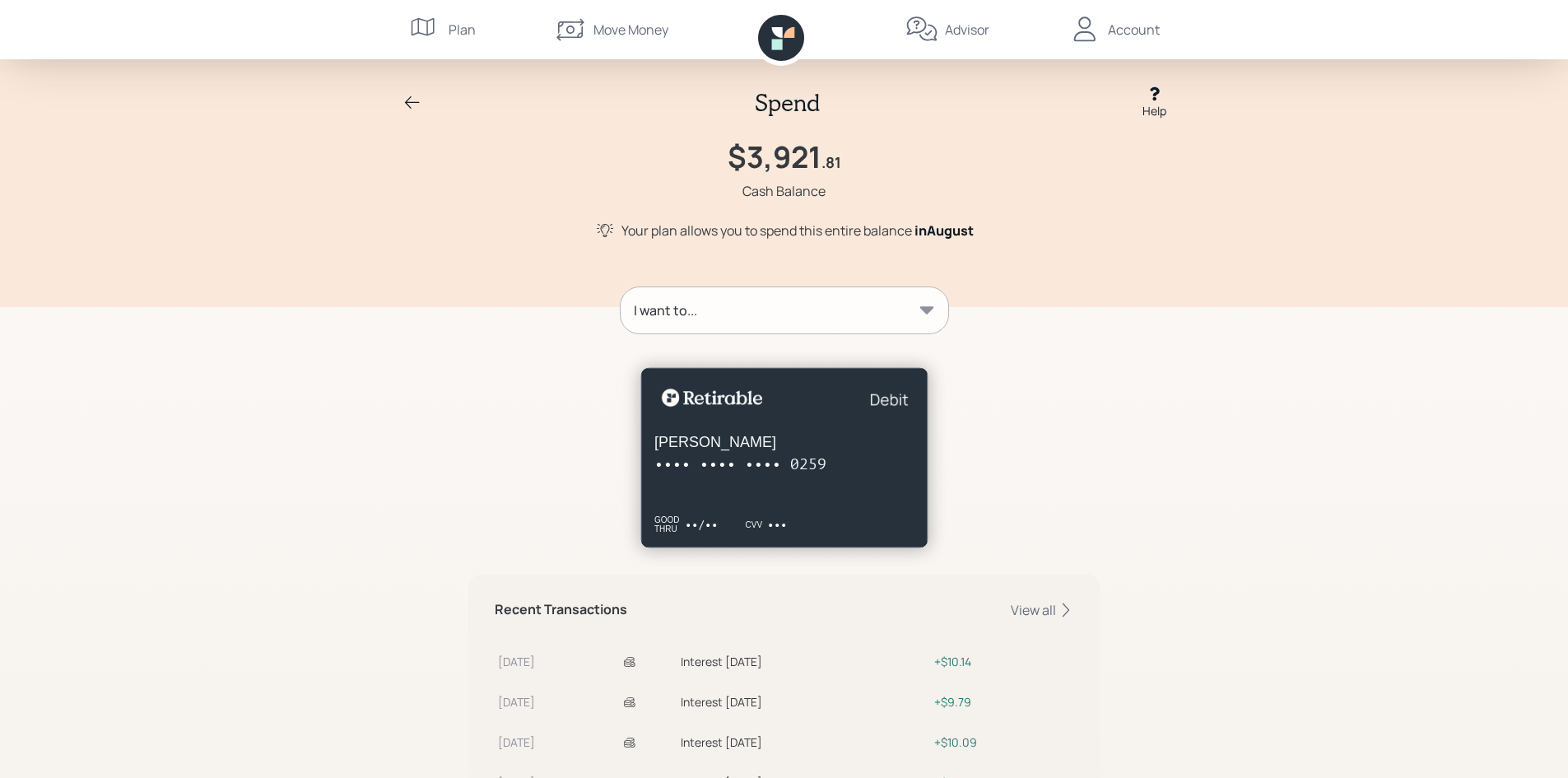
click at [812, 301] on div "I want to..." at bounding box center [784, 310] width 327 height 46
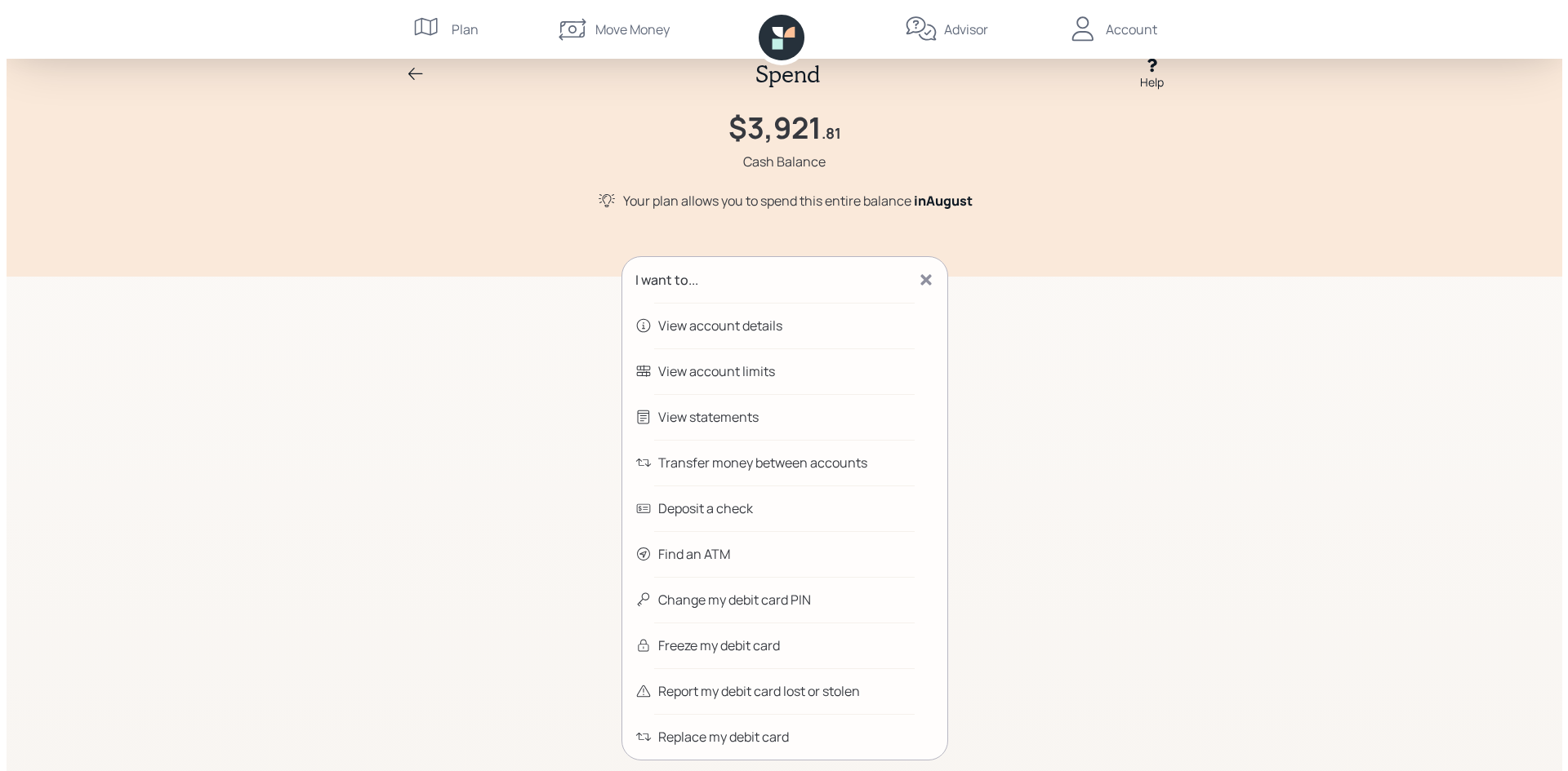
scroll to position [25, 0]
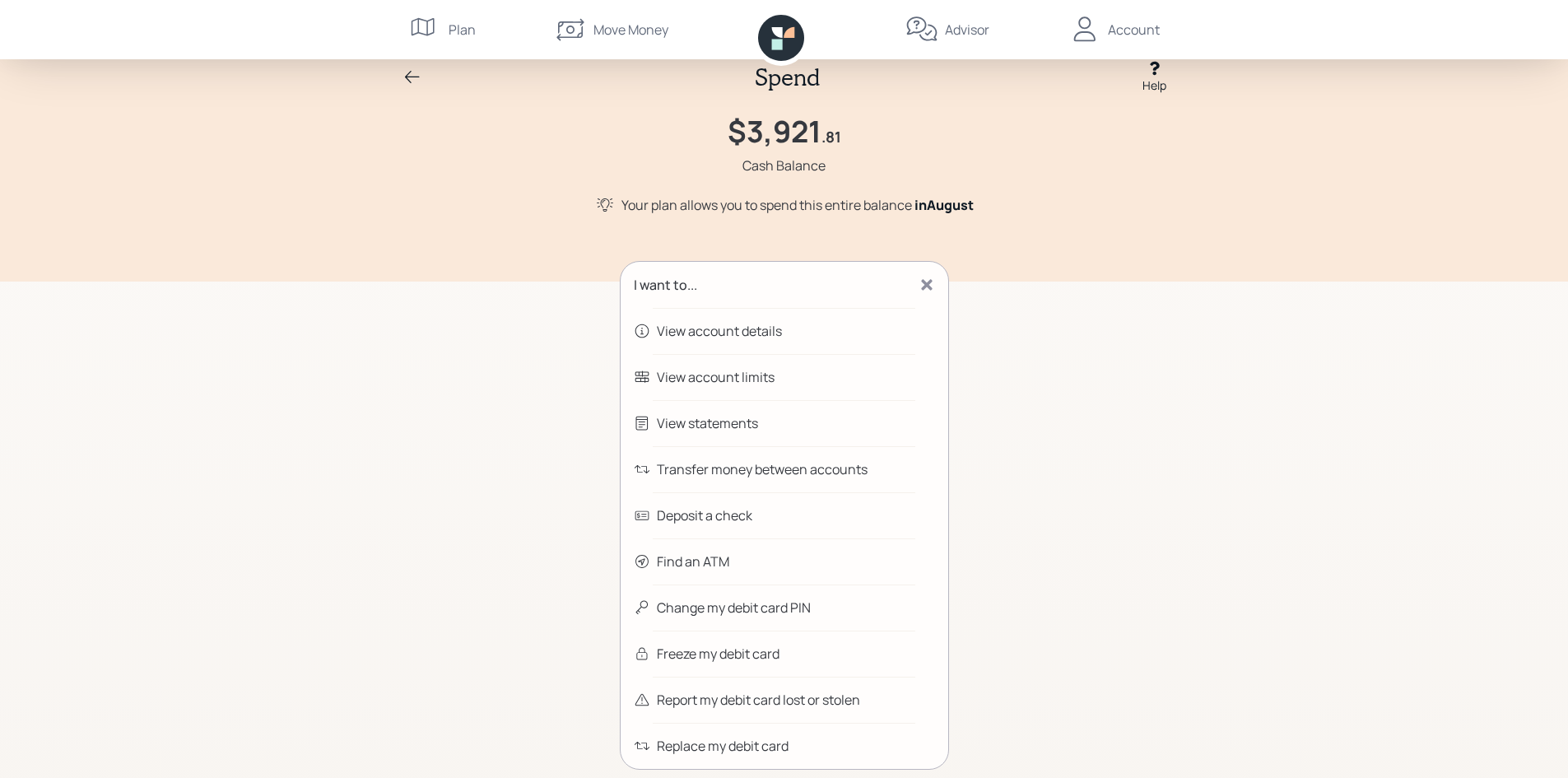
click at [735, 426] on div "View statements" at bounding box center [707, 422] width 102 height 19
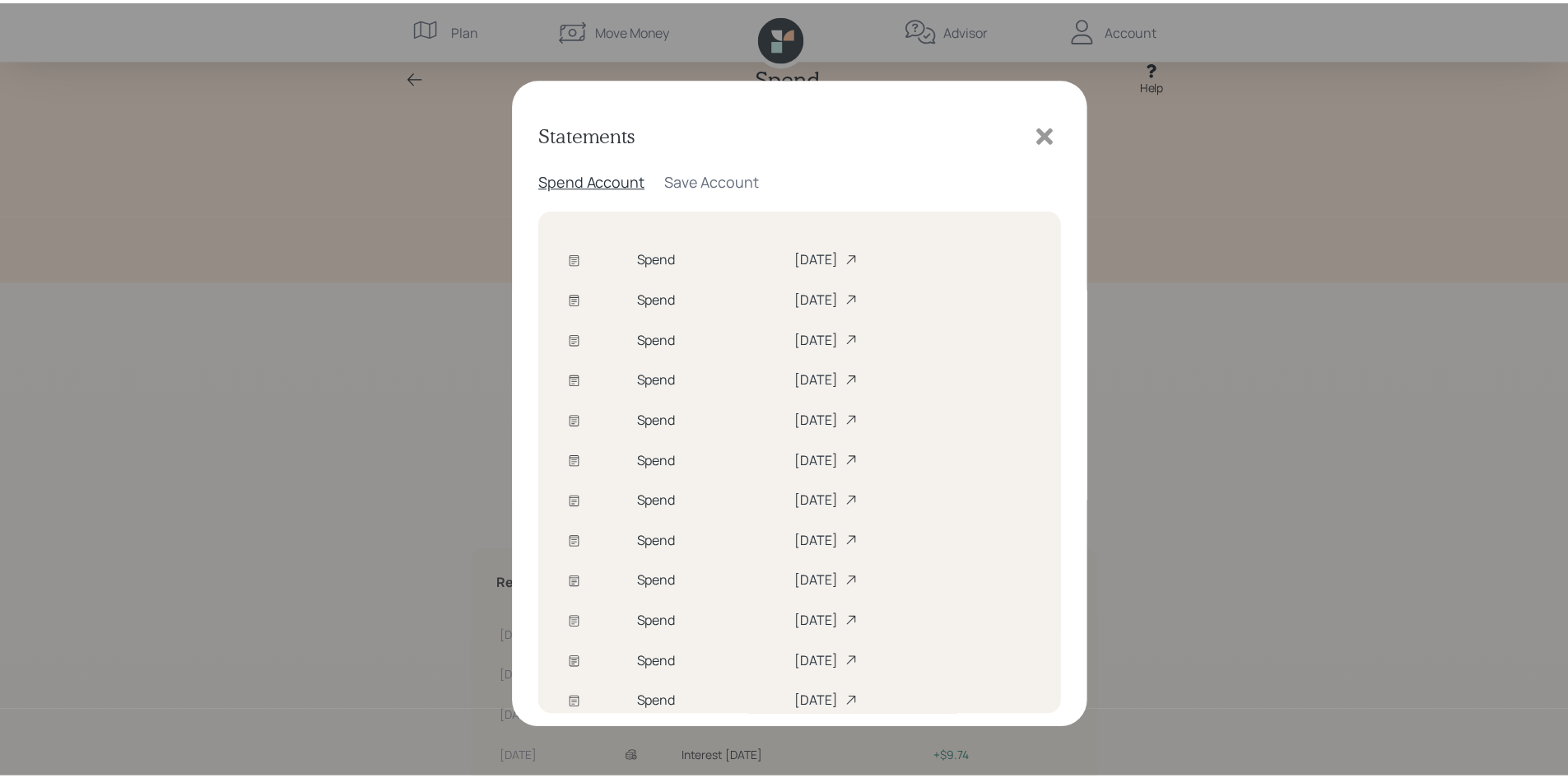
scroll to position [31, 0]
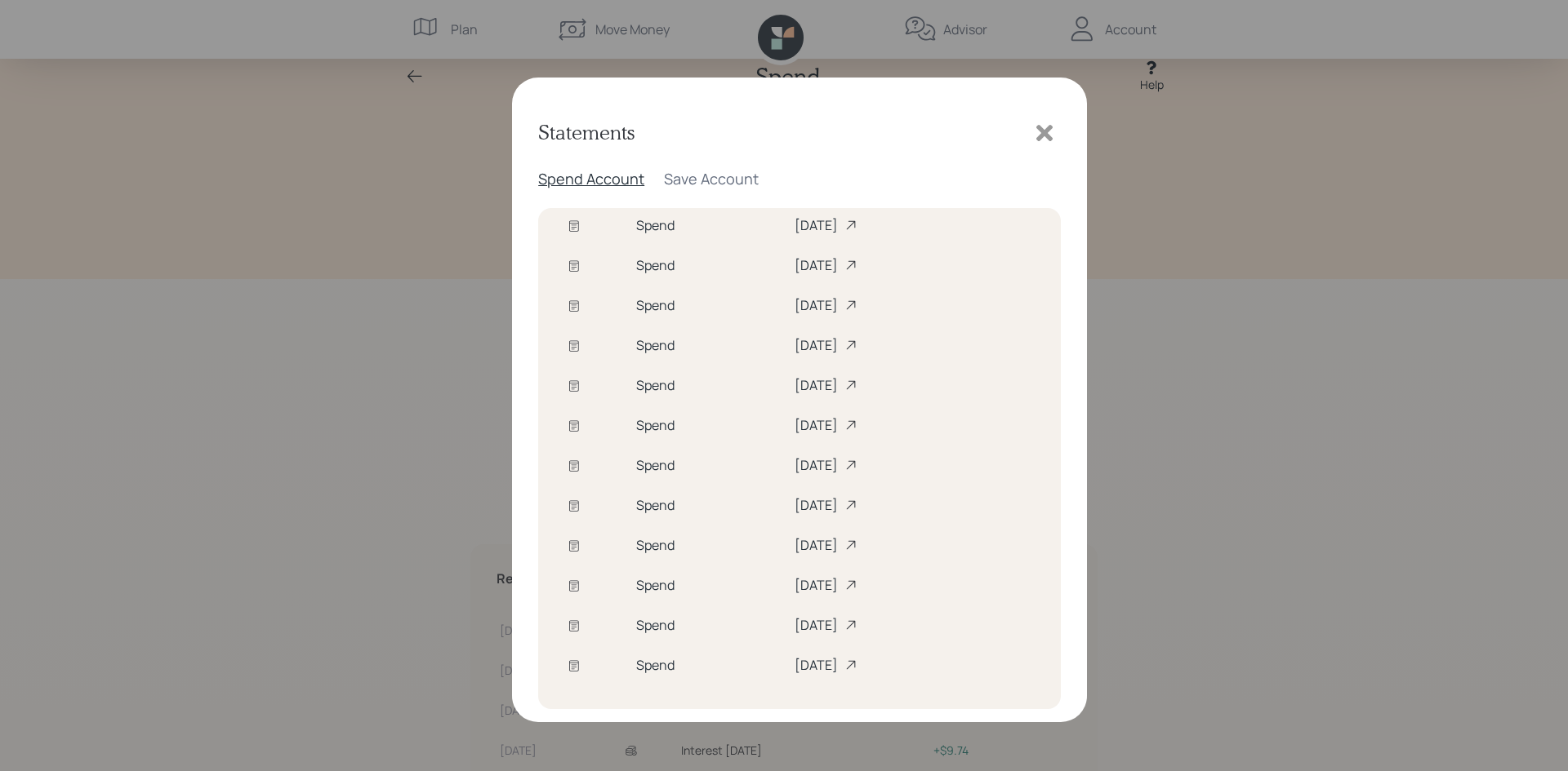
click at [1043, 133] on icon at bounding box center [1043, 133] width 16 height 16
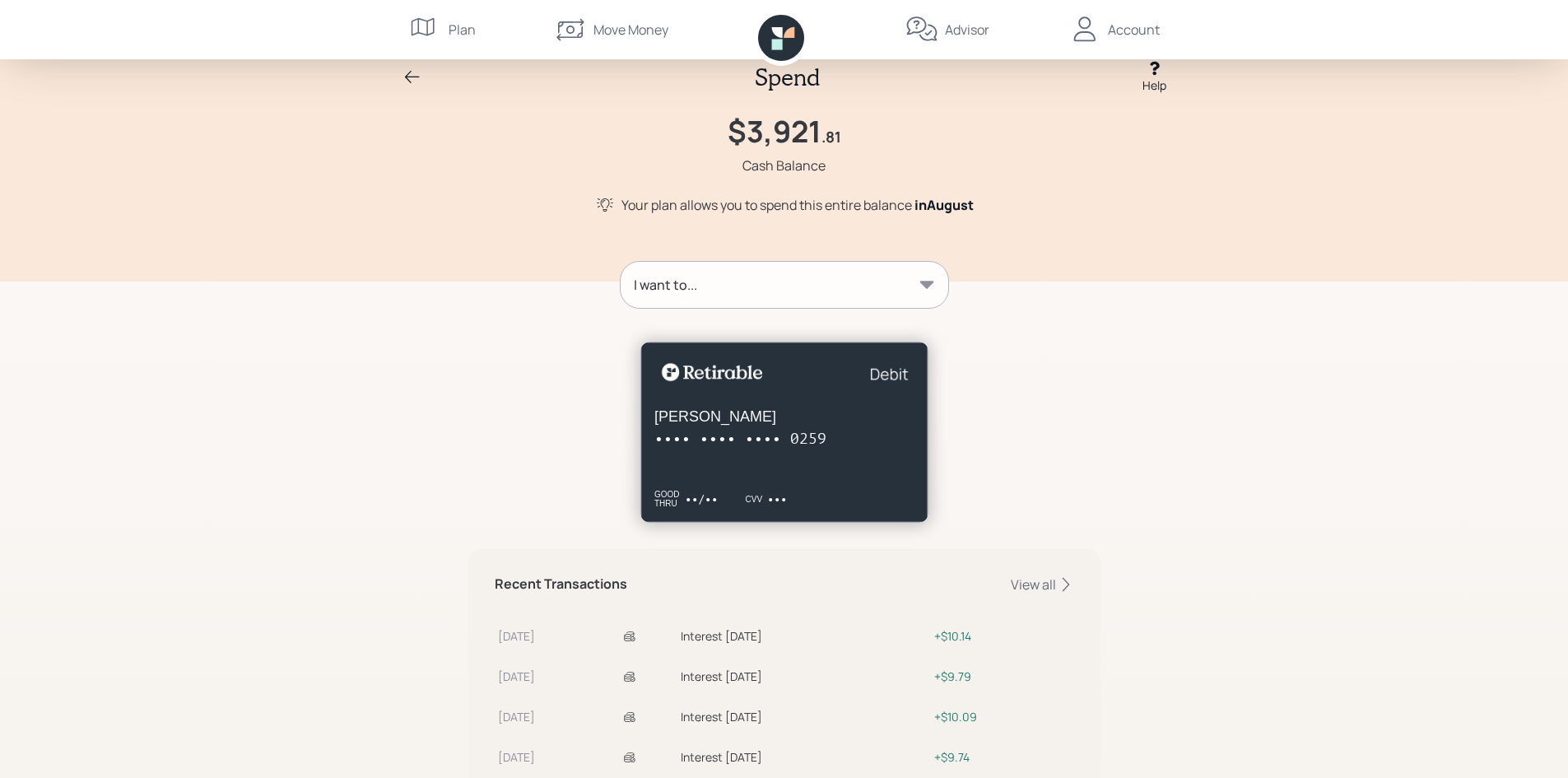
click at [1158, 69] on icon at bounding box center [1154, 69] width 9 height 14
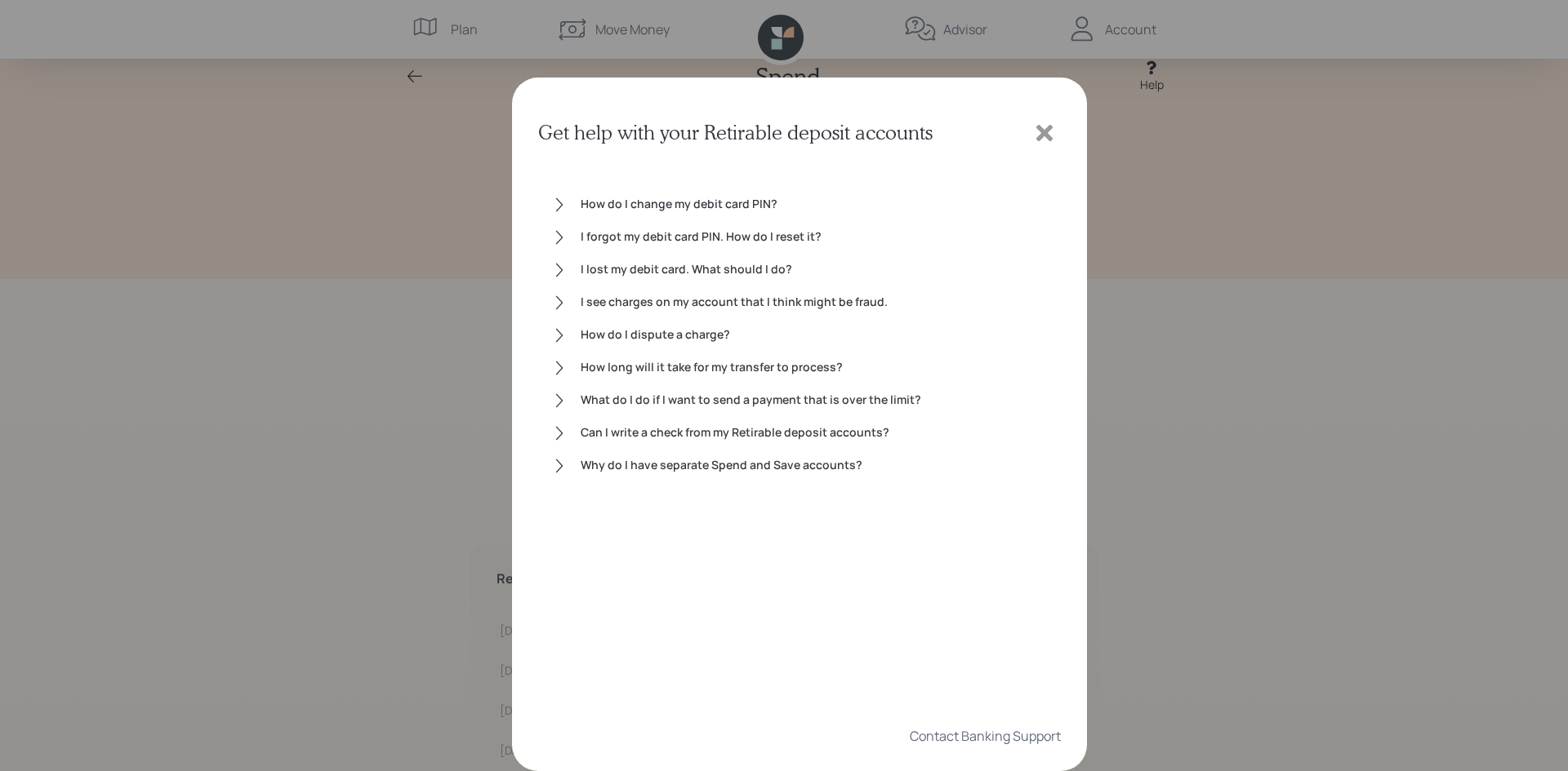
click at [1044, 135] on icon at bounding box center [1043, 133] width 16 height 16
